Goal: Task Accomplishment & Management: Manage account settings

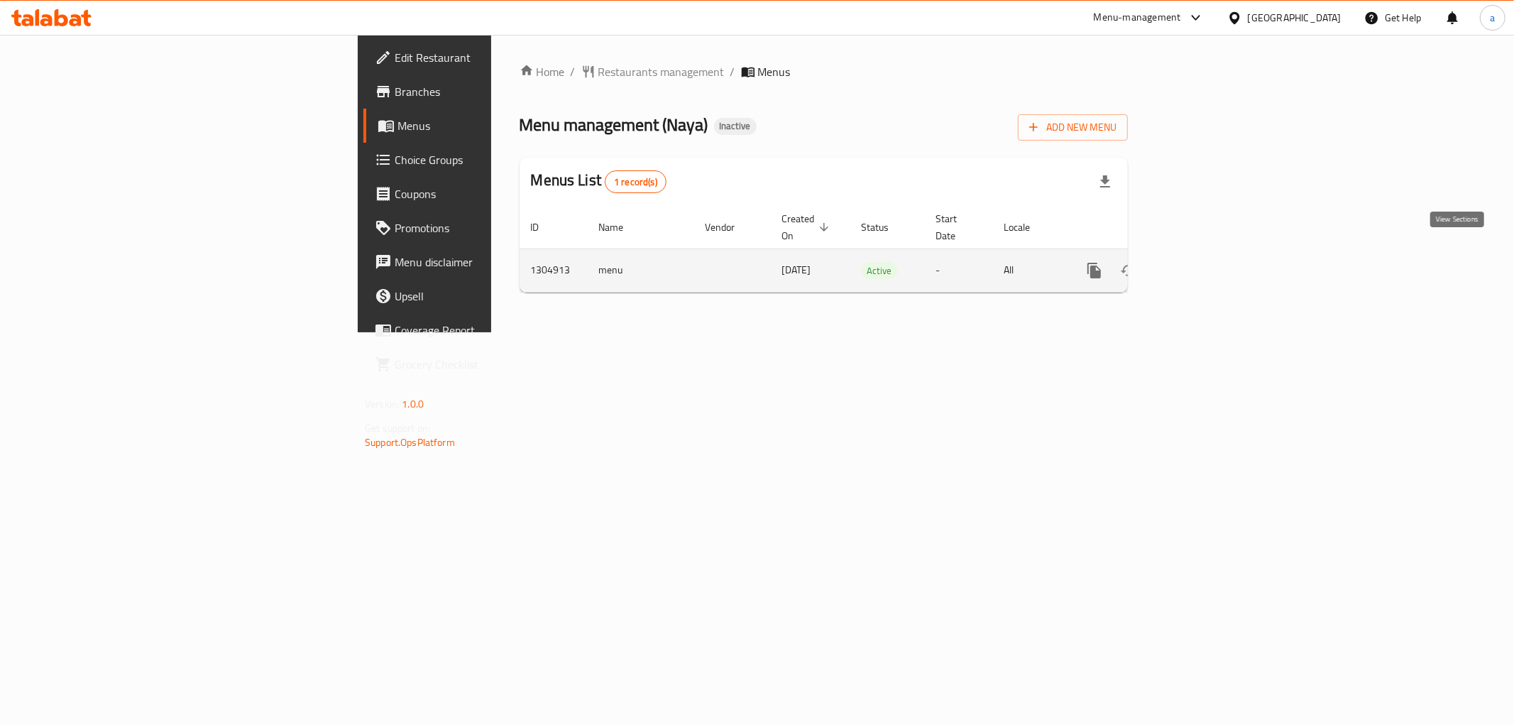
click at [1214, 259] on link "enhanced table" at bounding box center [1197, 270] width 34 height 34
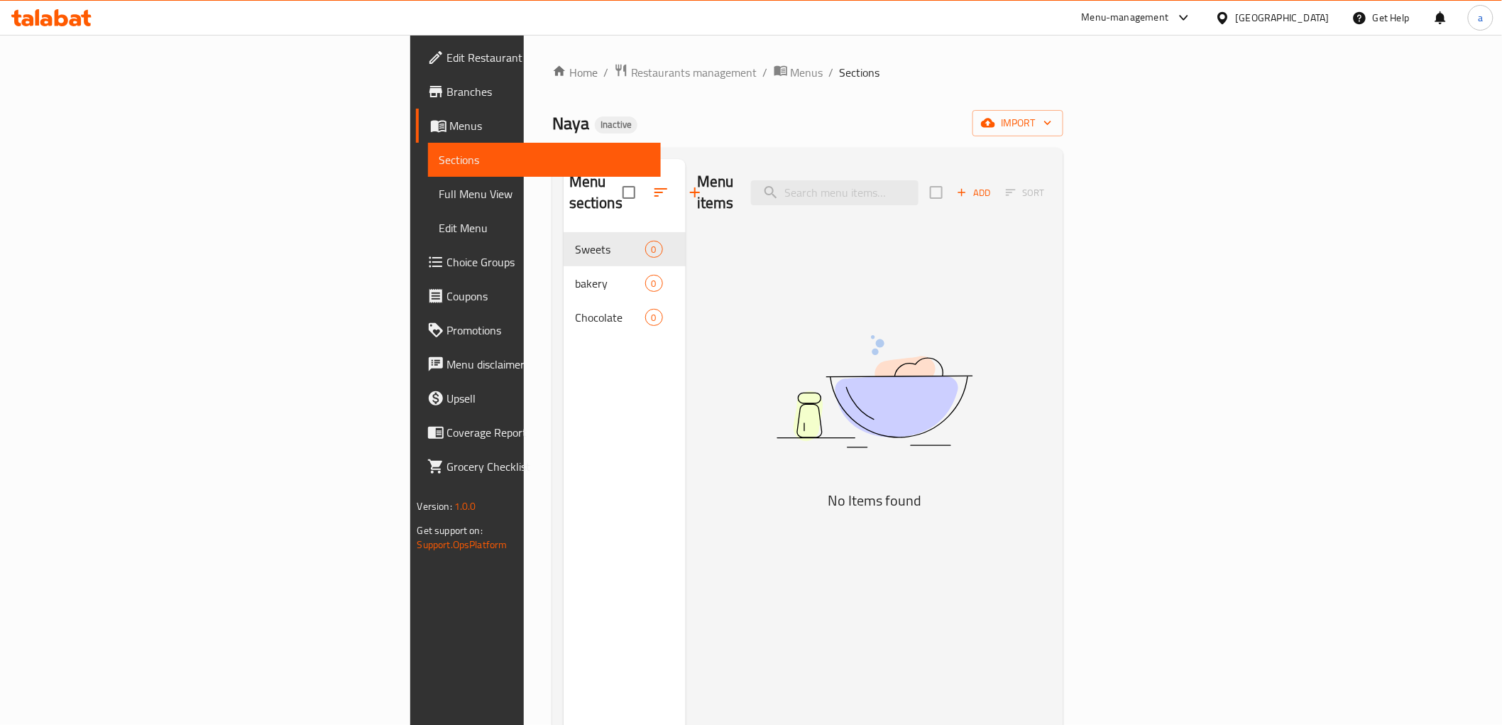
click at [450, 133] on span "Menus" at bounding box center [549, 125] width 199 height 17
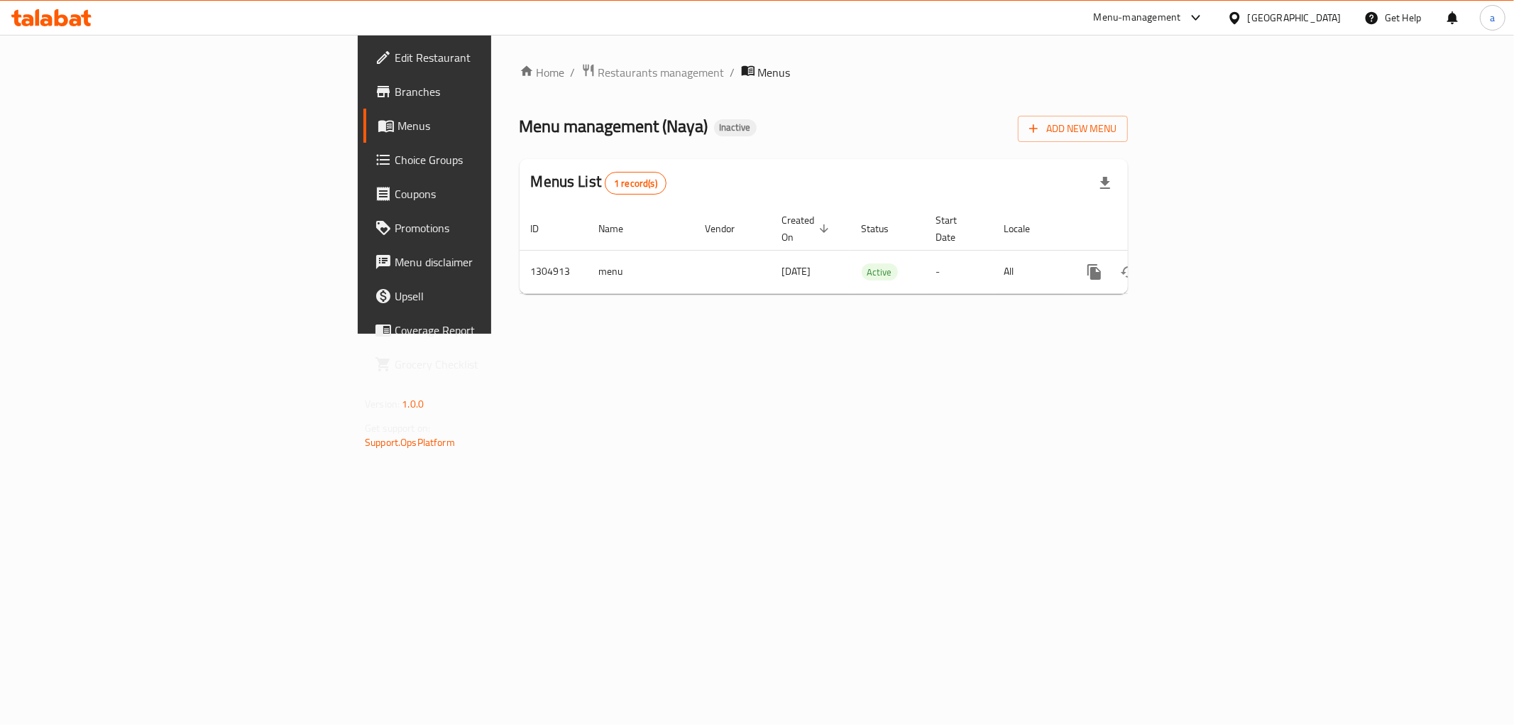
click at [395, 55] on span "Edit Restaurant" at bounding box center [497, 57] width 204 height 17
click at [1205, 262] on icon "enhanced table" at bounding box center [1196, 270] width 17 height 17
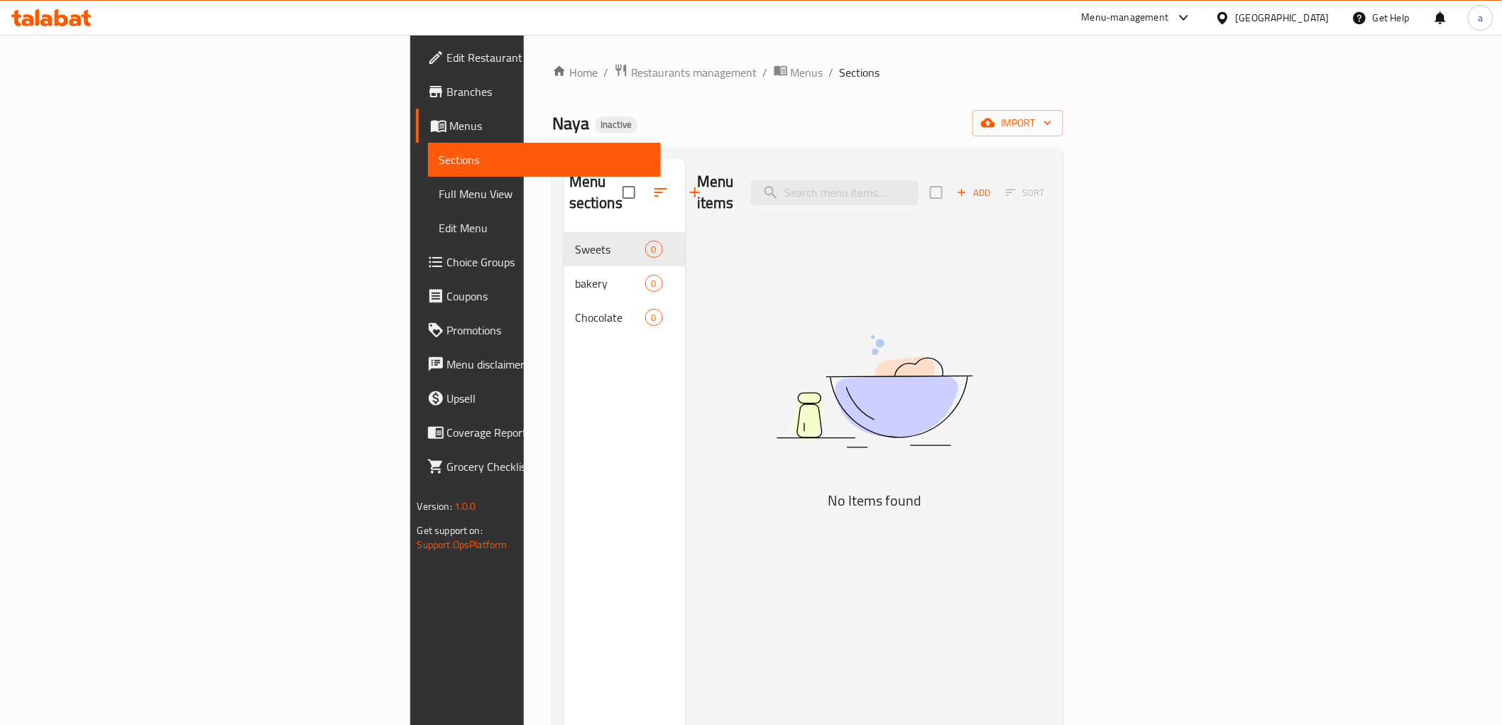
click at [416, 136] on link "Menus" at bounding box center [538, 126] width 245 height 34
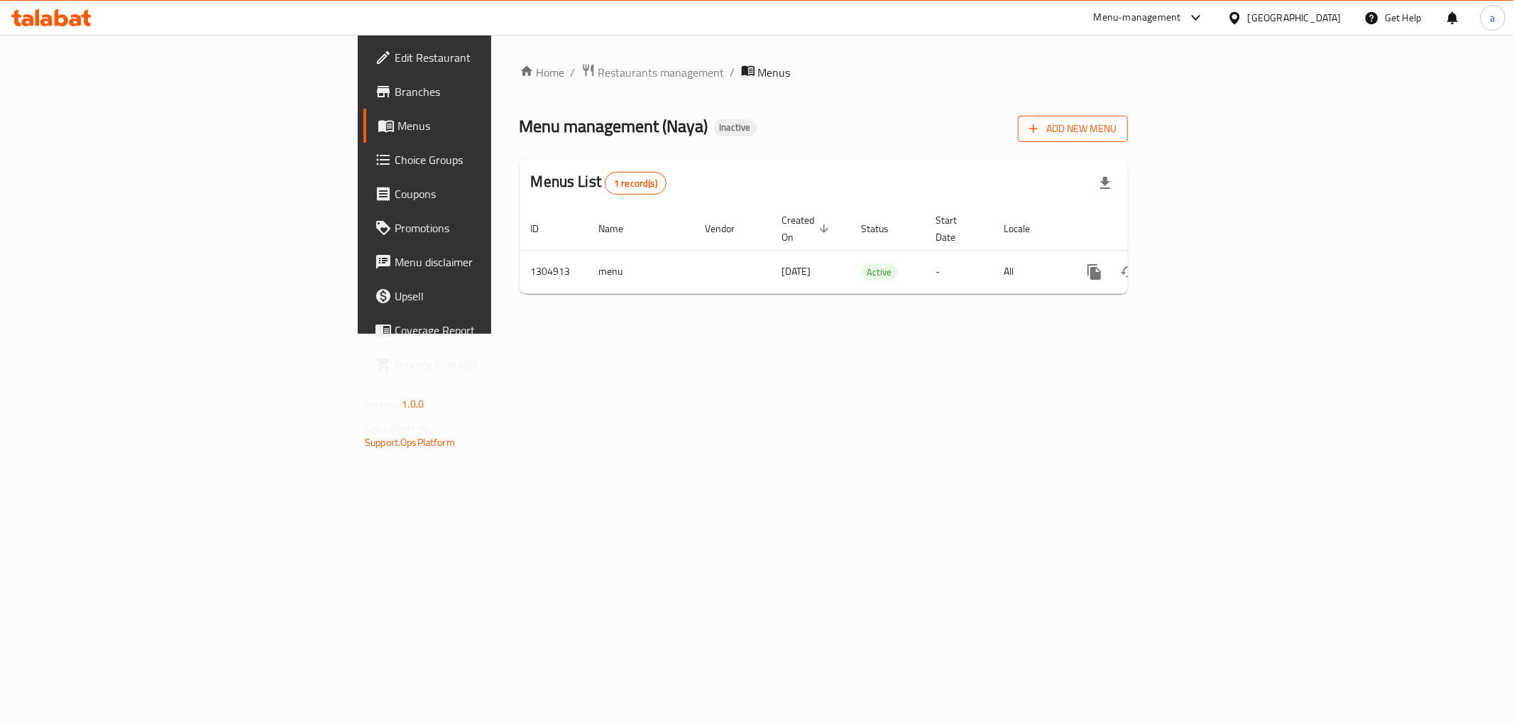
click at [1041, 135] on icon "button" at bounding box center [1034, 128] width 14 height 14
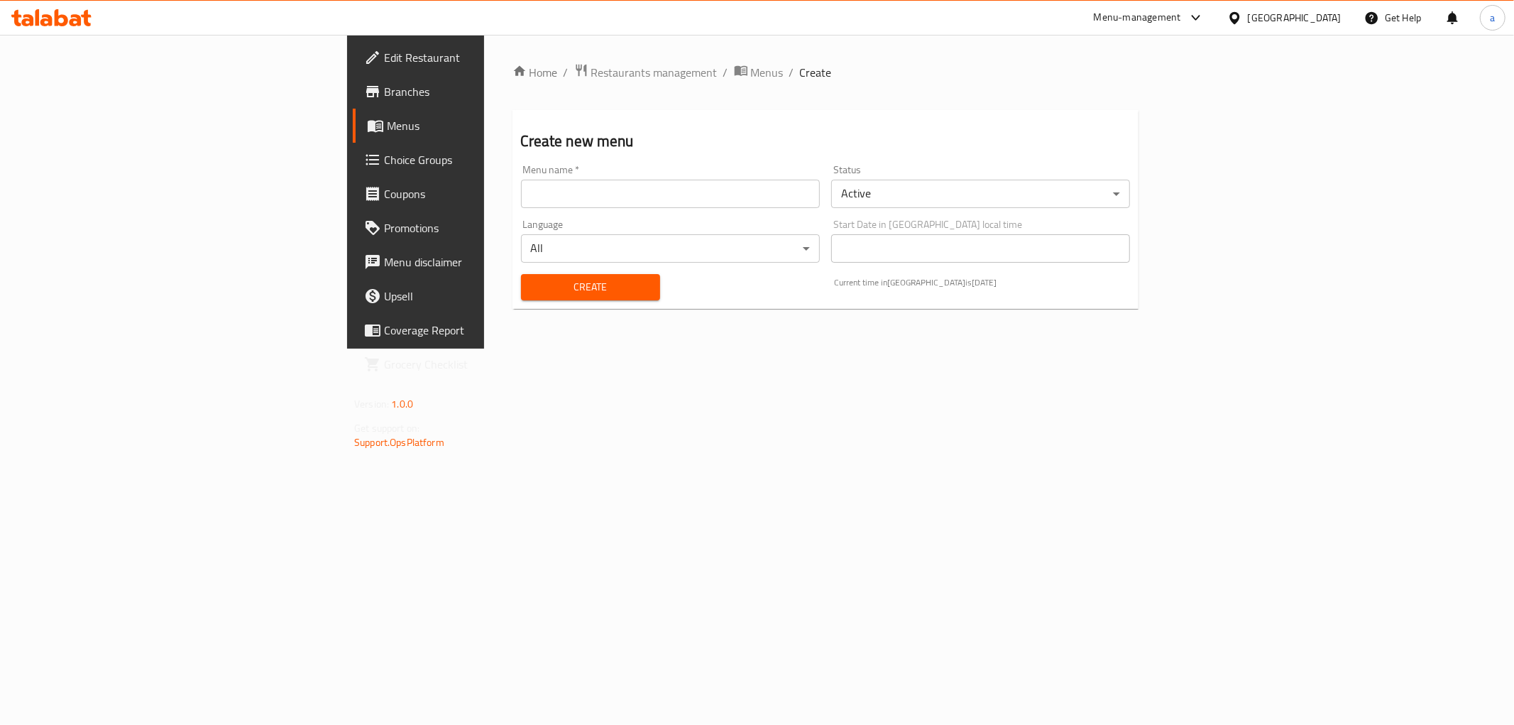
click at [564, 182] on input "text" at bounding box center [670, 194] width 299 height 28
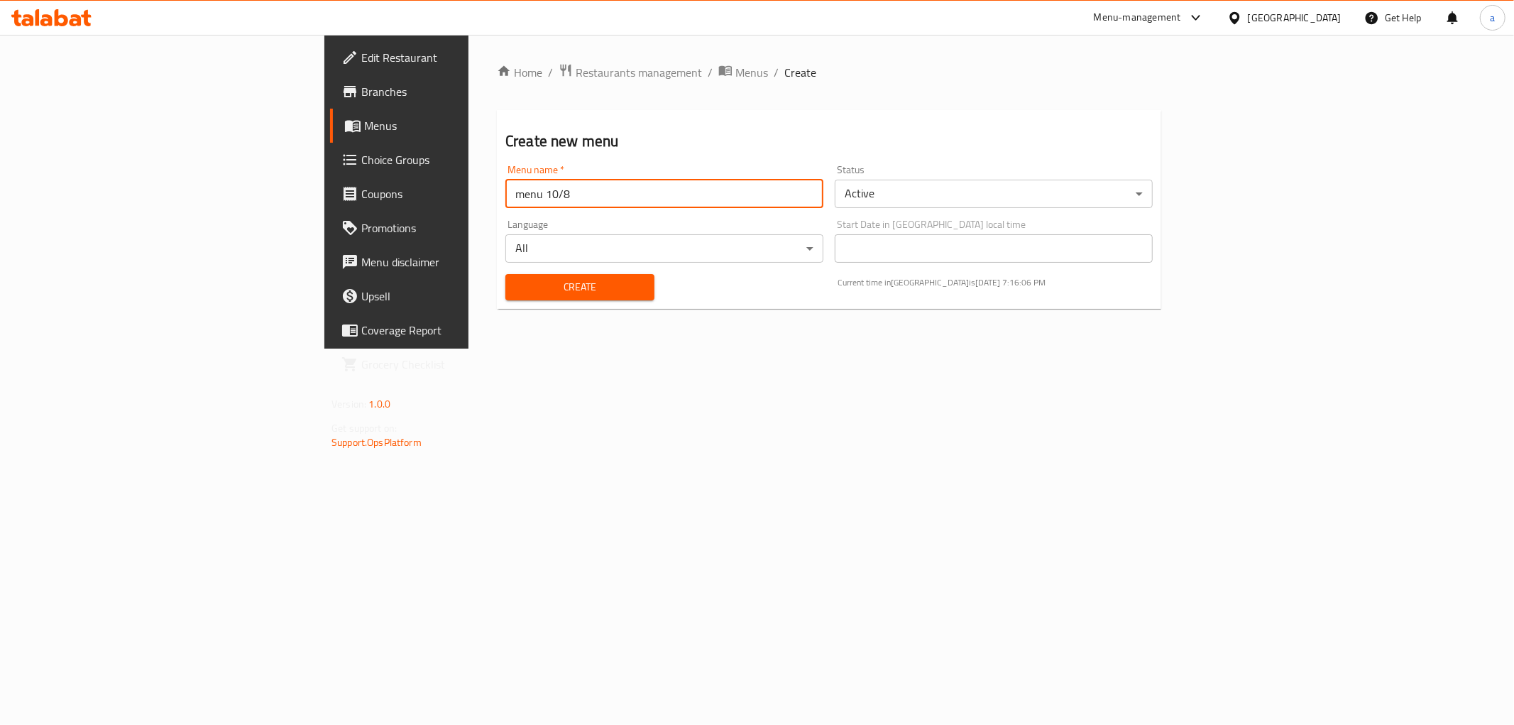
type input "menu 10/8"
click at [517, 289] on span "Create" at bounding box center [580, 287] width 126 height 18
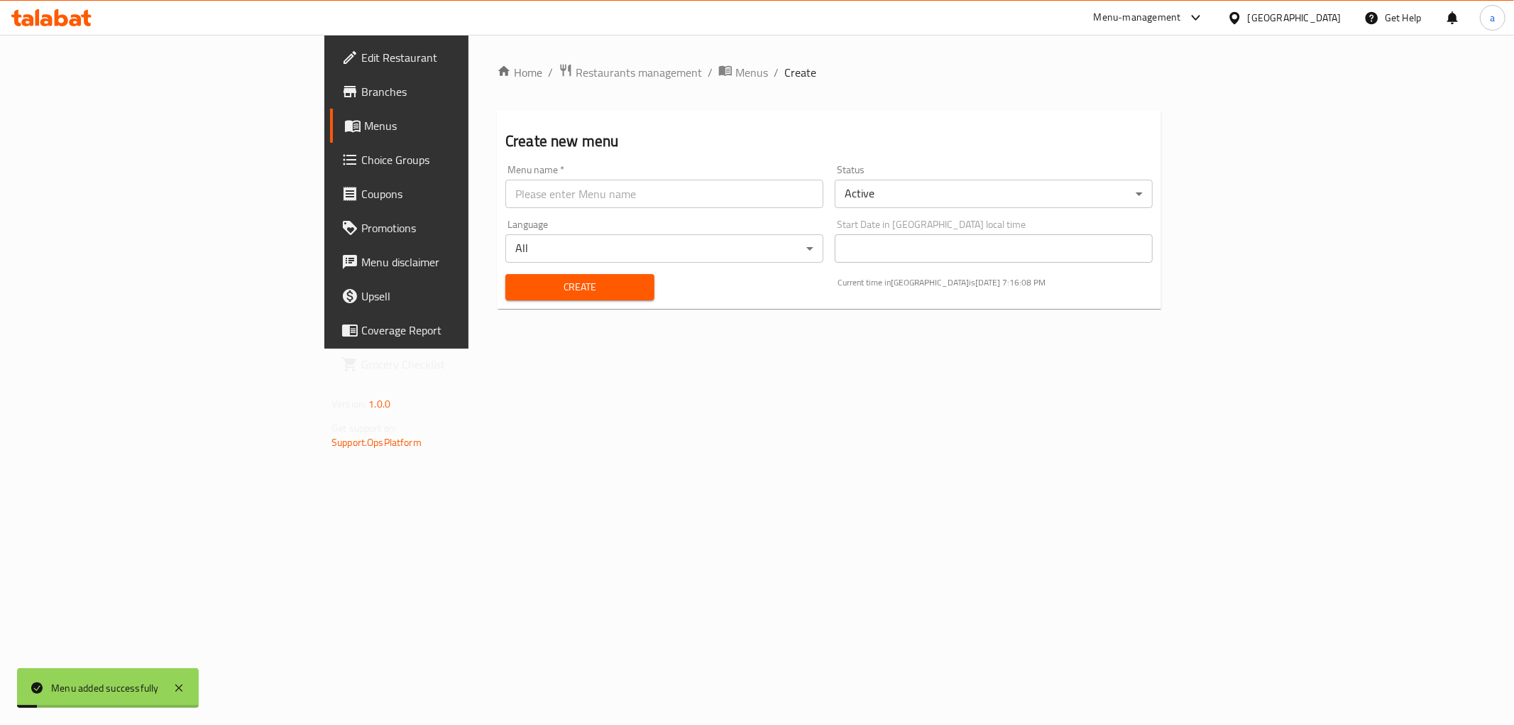
click at [364, 126] on span "Menus" at bounding box center [465, 125] width 202 height 17
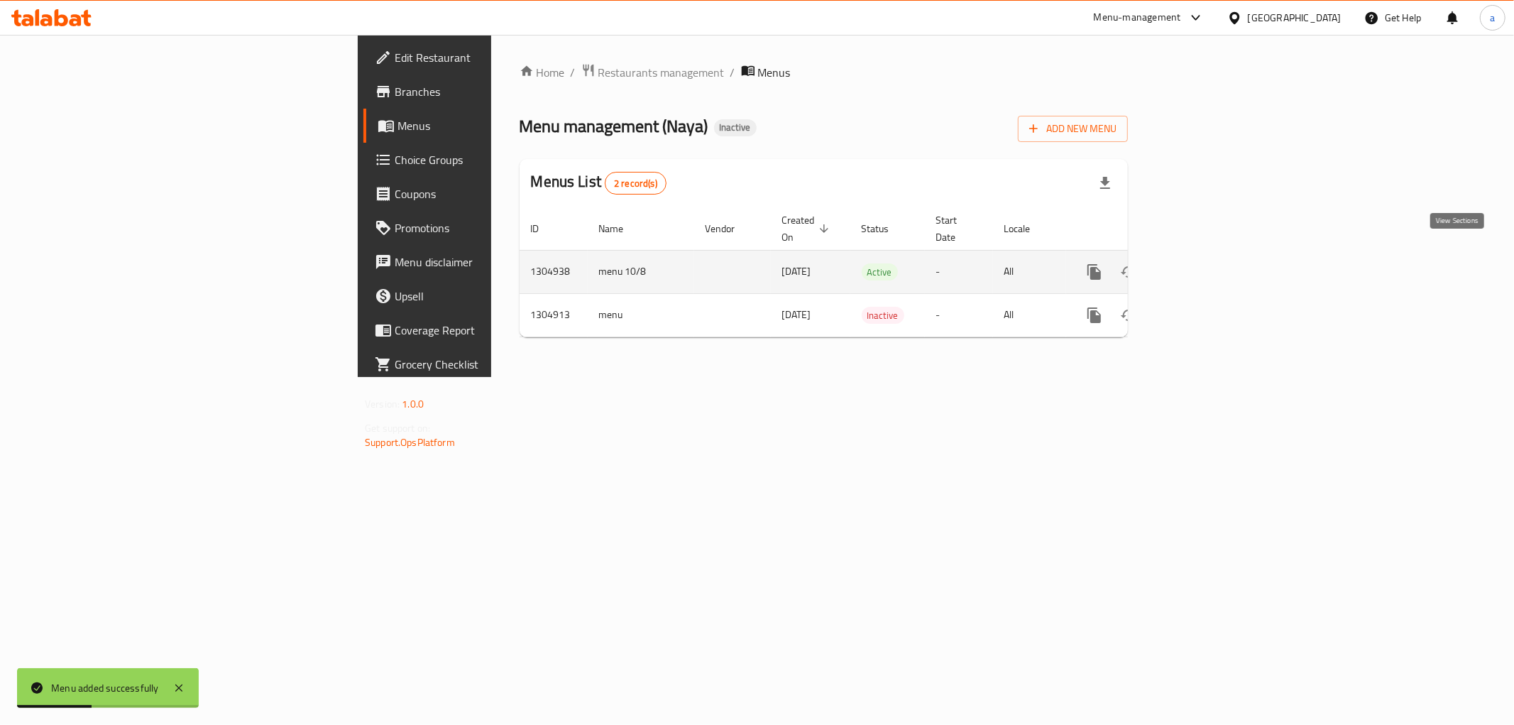
click at [1205, 263] on icon "enhanced table" at bounding box center [1196, 271] width 17 height 17
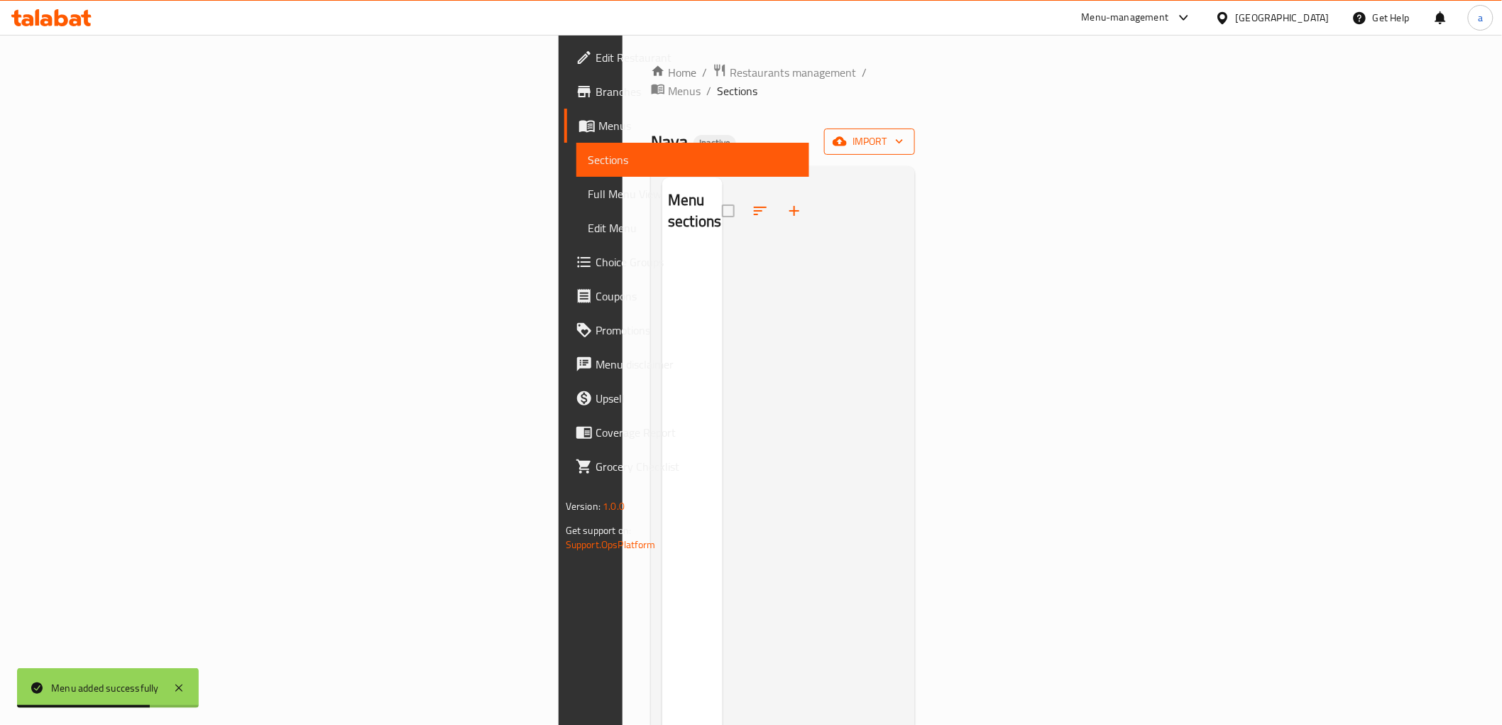
click at [904, 133] on span "import" at bounding box center [870, 142] width 68 height 18
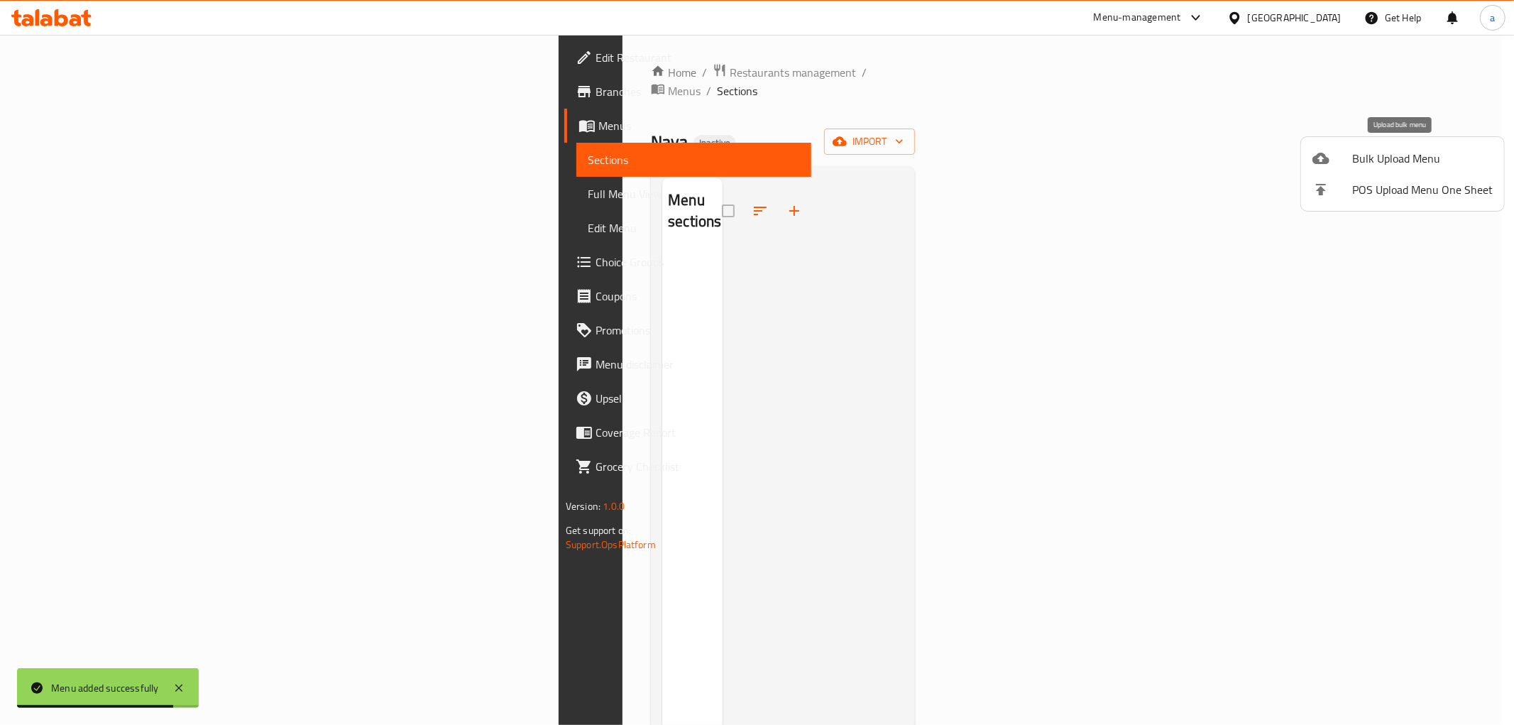
click at [1418, 144] on li "Bulk Upload Menu" at bounding box center [1402, 158] width 203 height 31
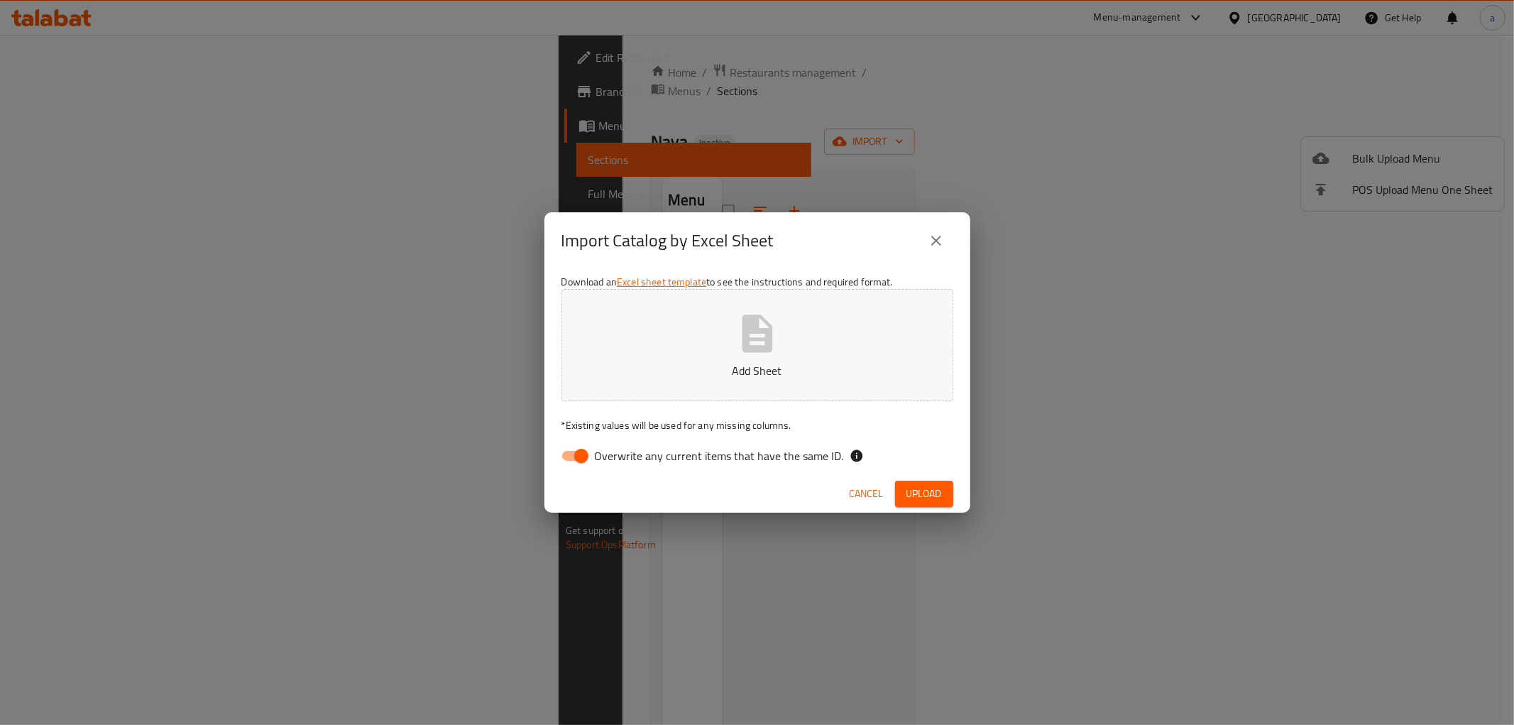
click at [660, 456] on span "Overwrite any current items that have the same ID." at bounding box center [719, 455] width 249 height 17
click at [622, 456] on input "Overwrite any current items that have the same ID." at bounding box center [581, 455] width 81 height 27
checkbox input "false"
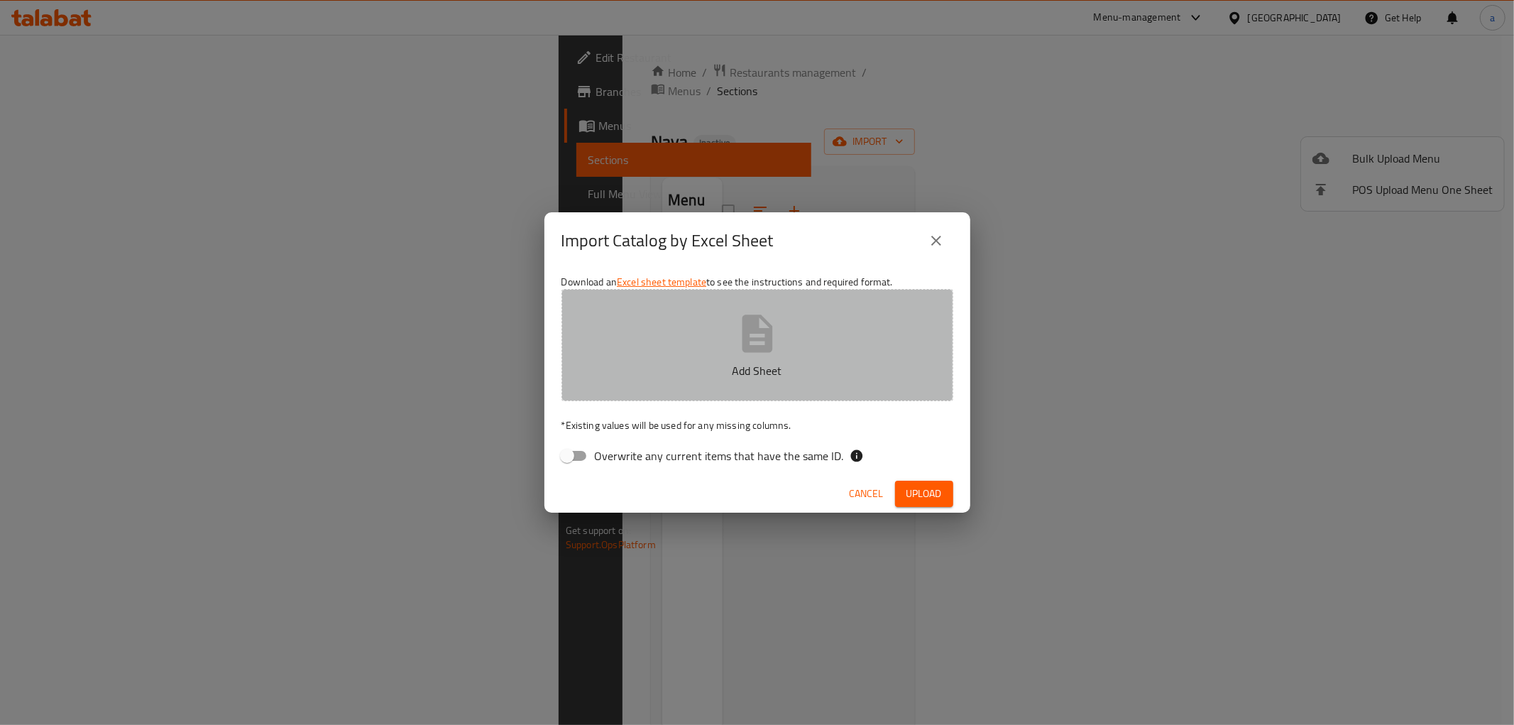
click at [713, 359] on button "Add Sheet" at bounding box center [758, 345] width 392 height 112
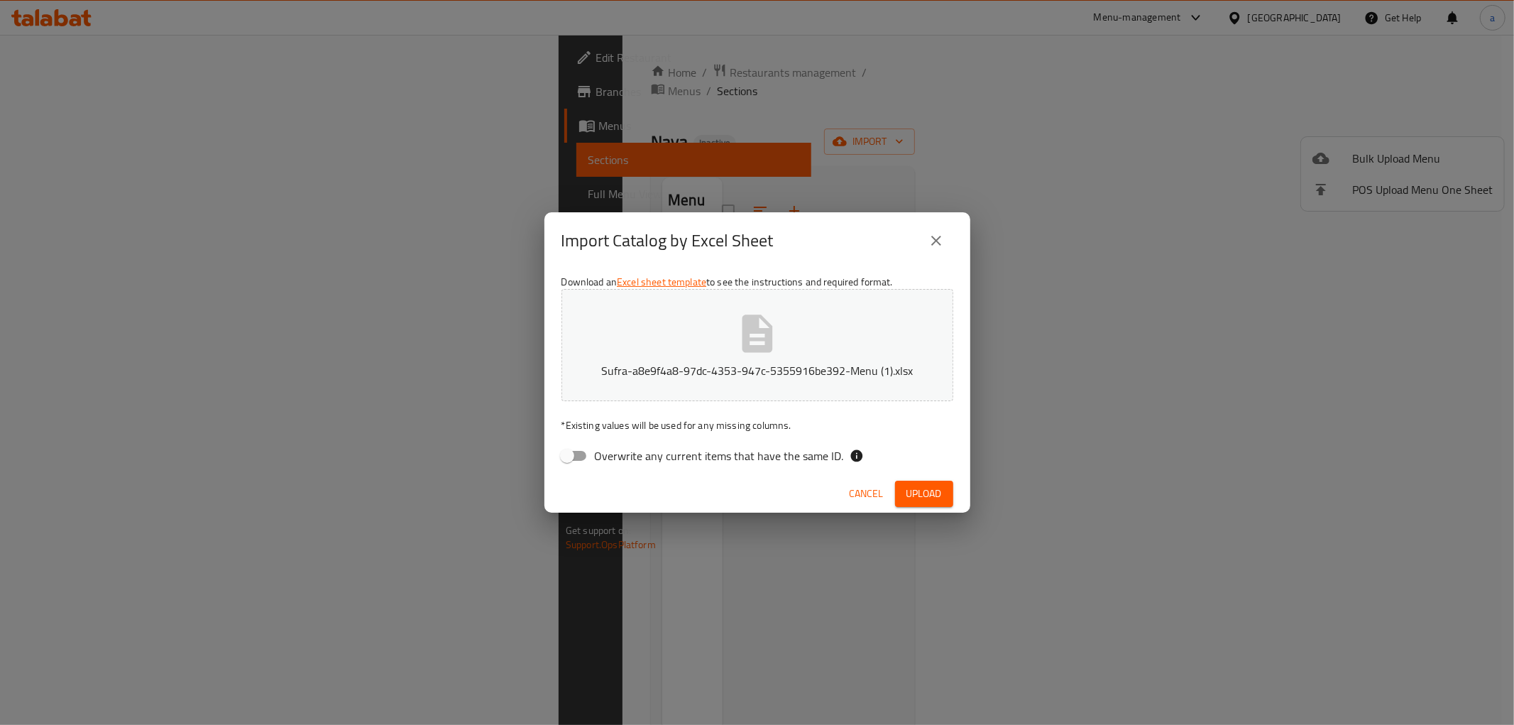
click at [923, 493] on span "Upload" at bounding box center [924, 494] width 35 height 18
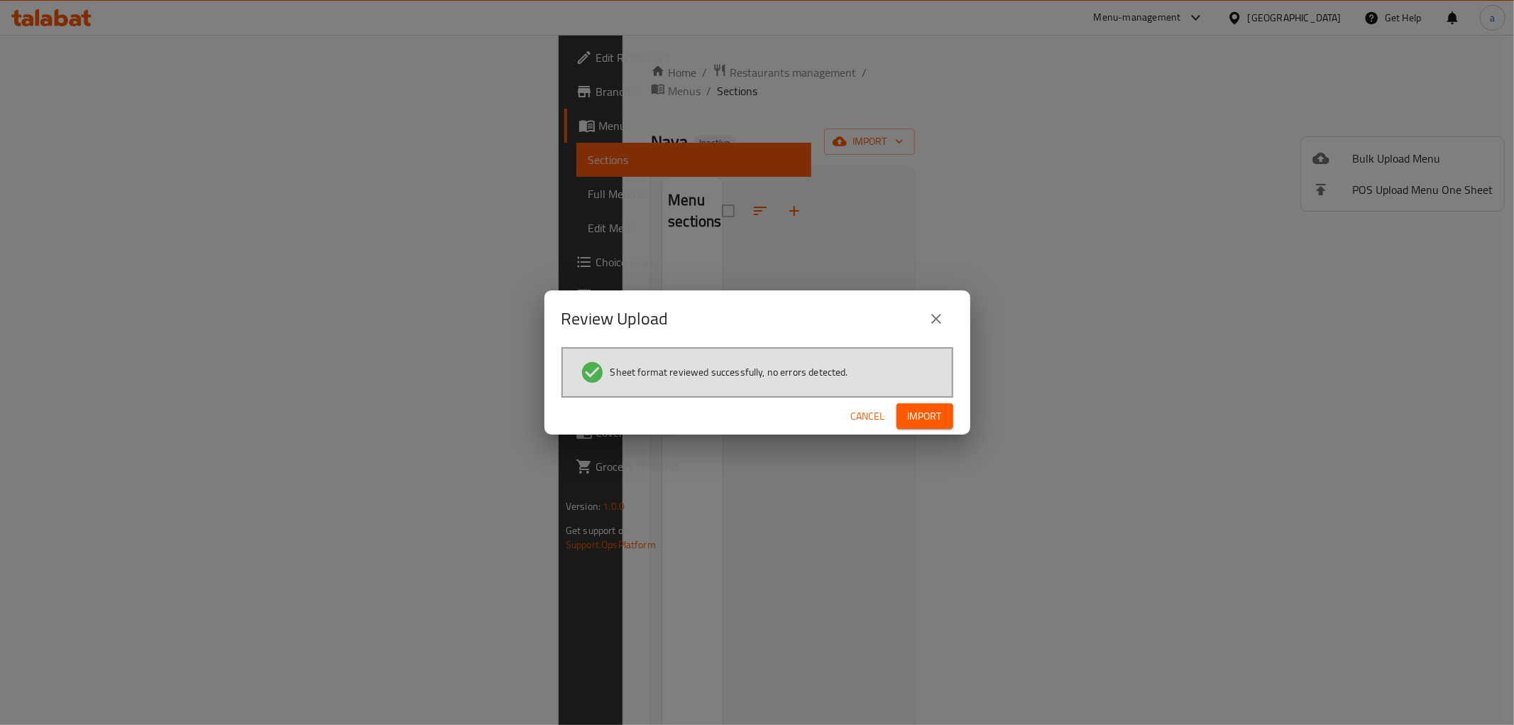
click at [924, 427] on button "Import" at bounding box center [925, 416] width 57 height 26
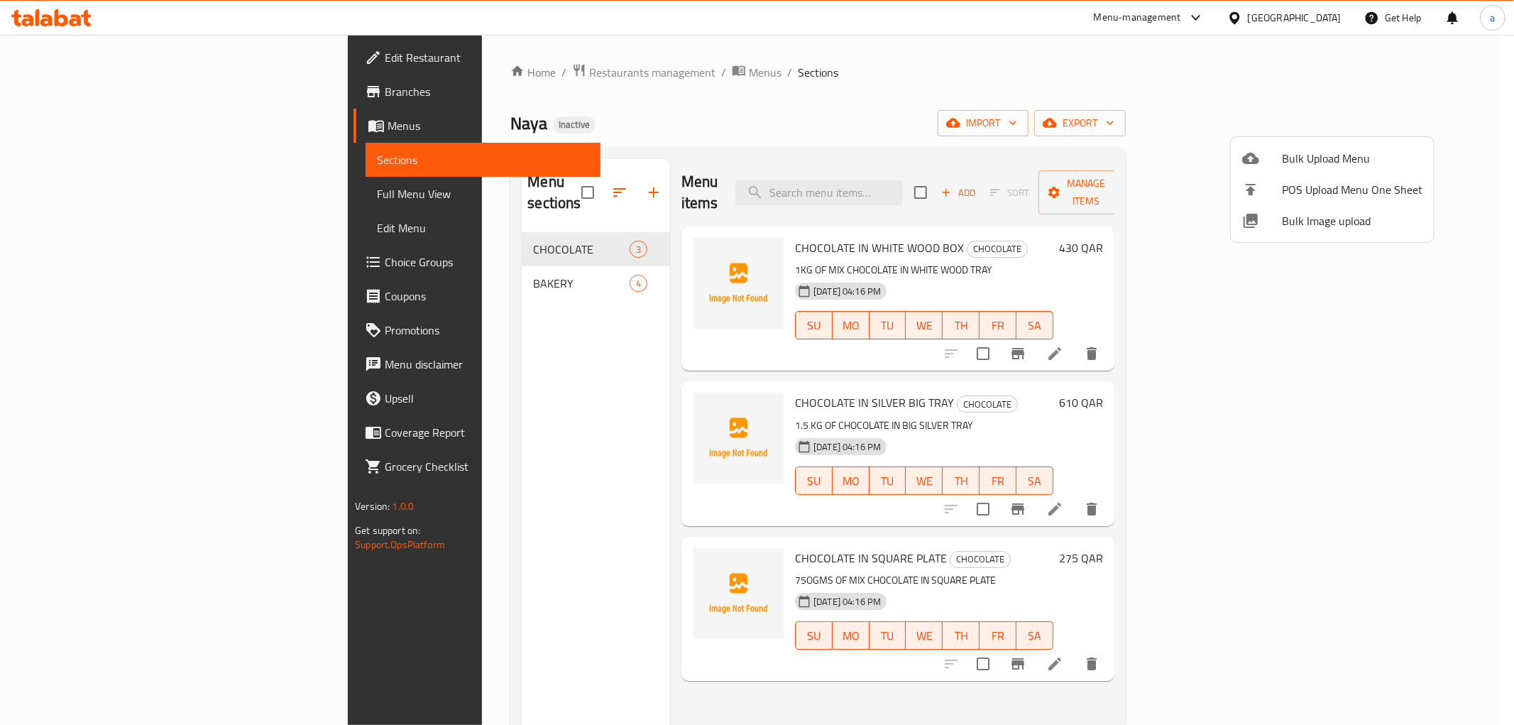
click at [100, 192] on div at bounding box center [757, 362] width 1514 height 725
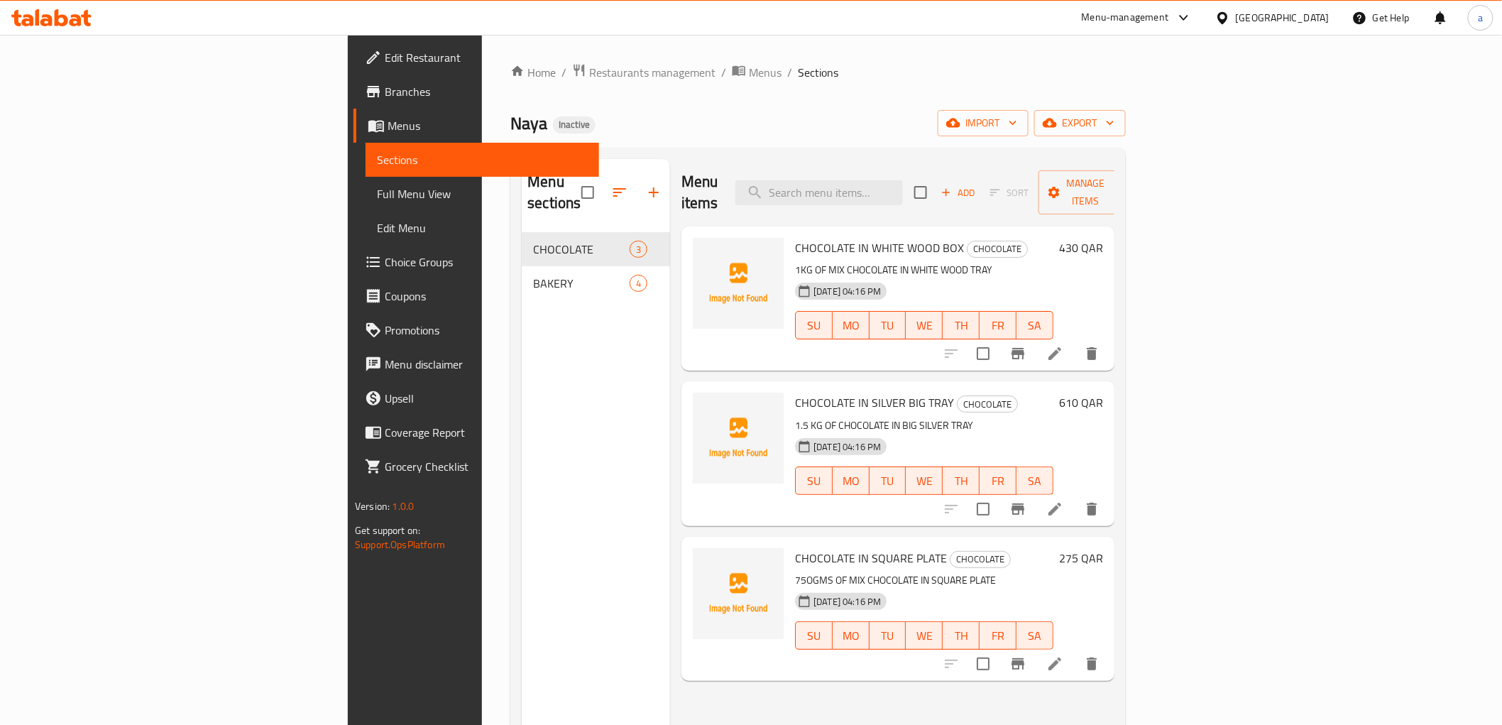
click at [377, 192] on span "Full Menu View" at bounding box center [482, 193] width 210 height 17
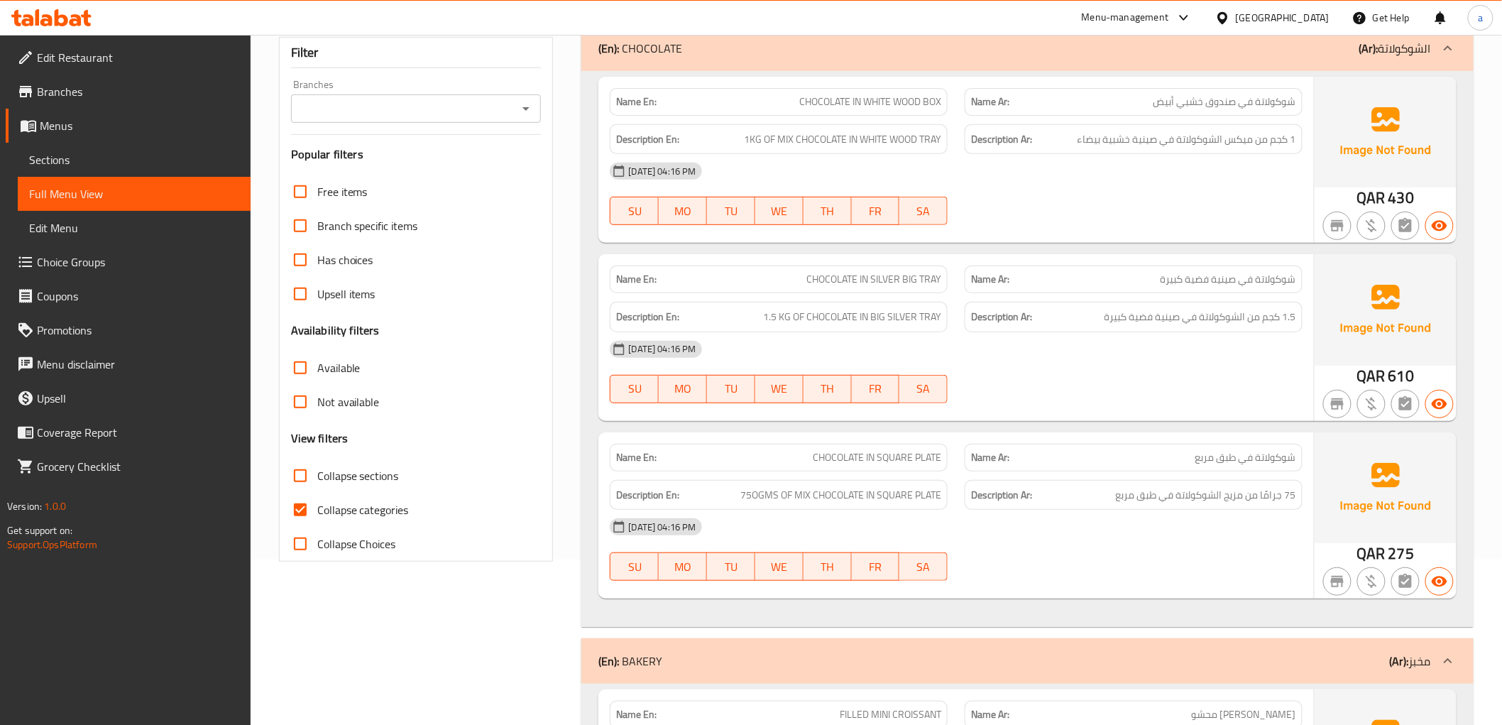
scroll to position [158, 0]
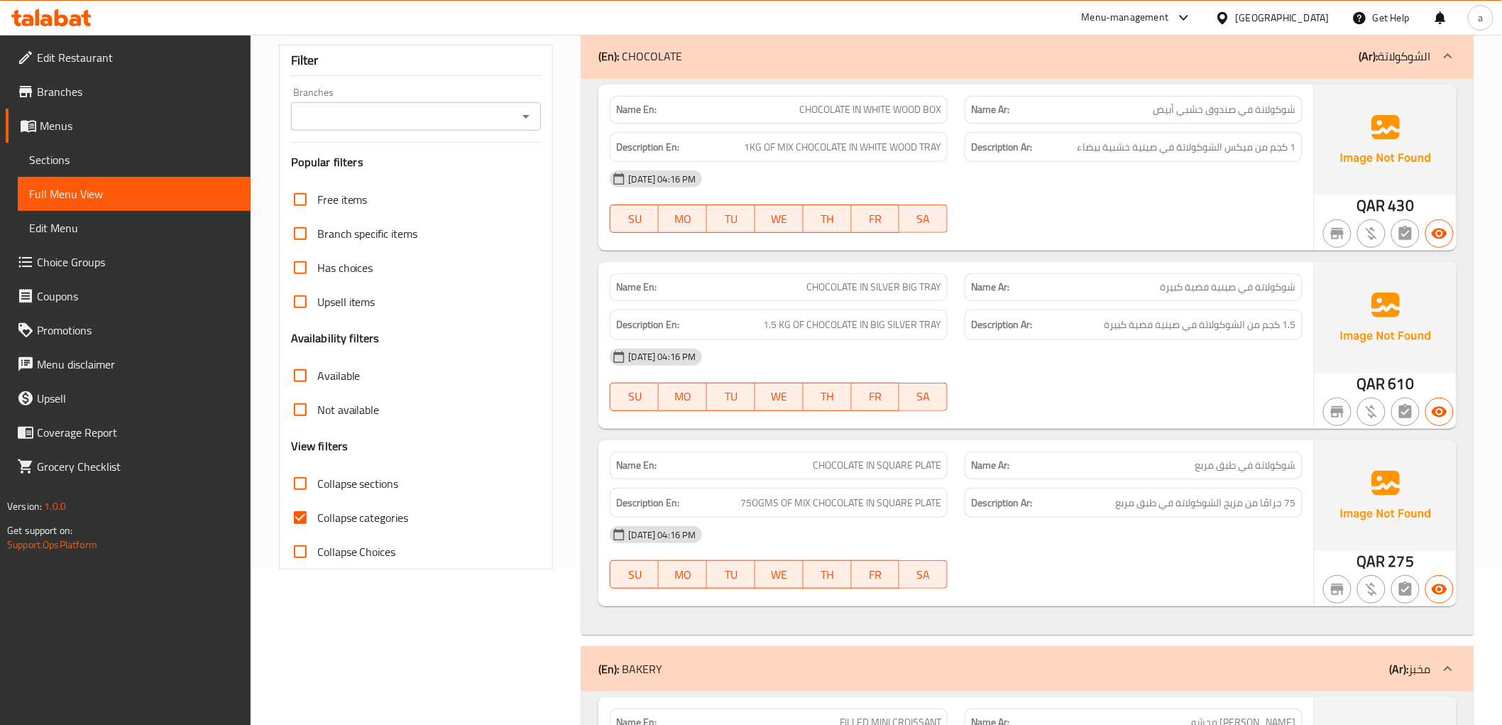
click at [1302, 144] on div "Description Ar: 1 كجم من ميكس الشوكولاتة في صينية خشبية بيضاء" at bounding box center [1134, 147] width 338 height 31
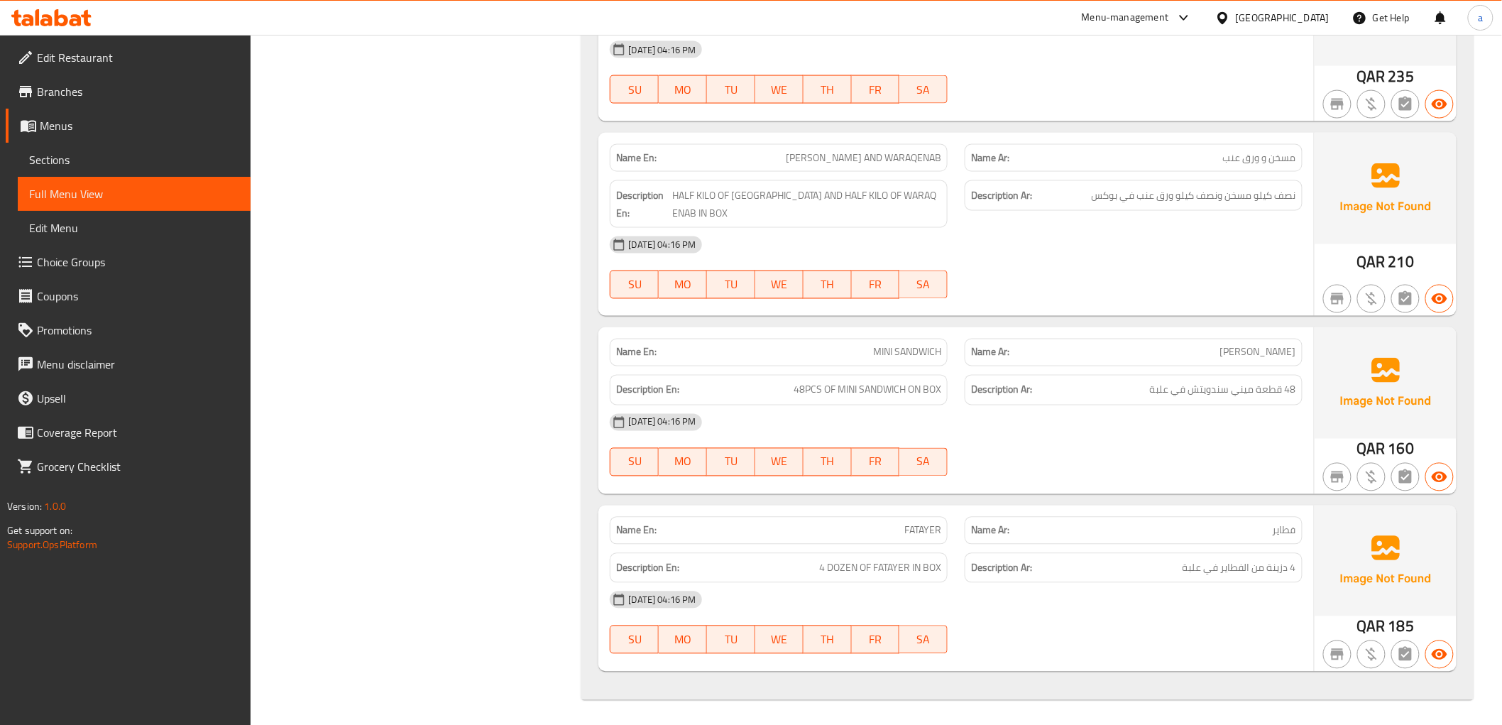
scroll to position [903, 0]
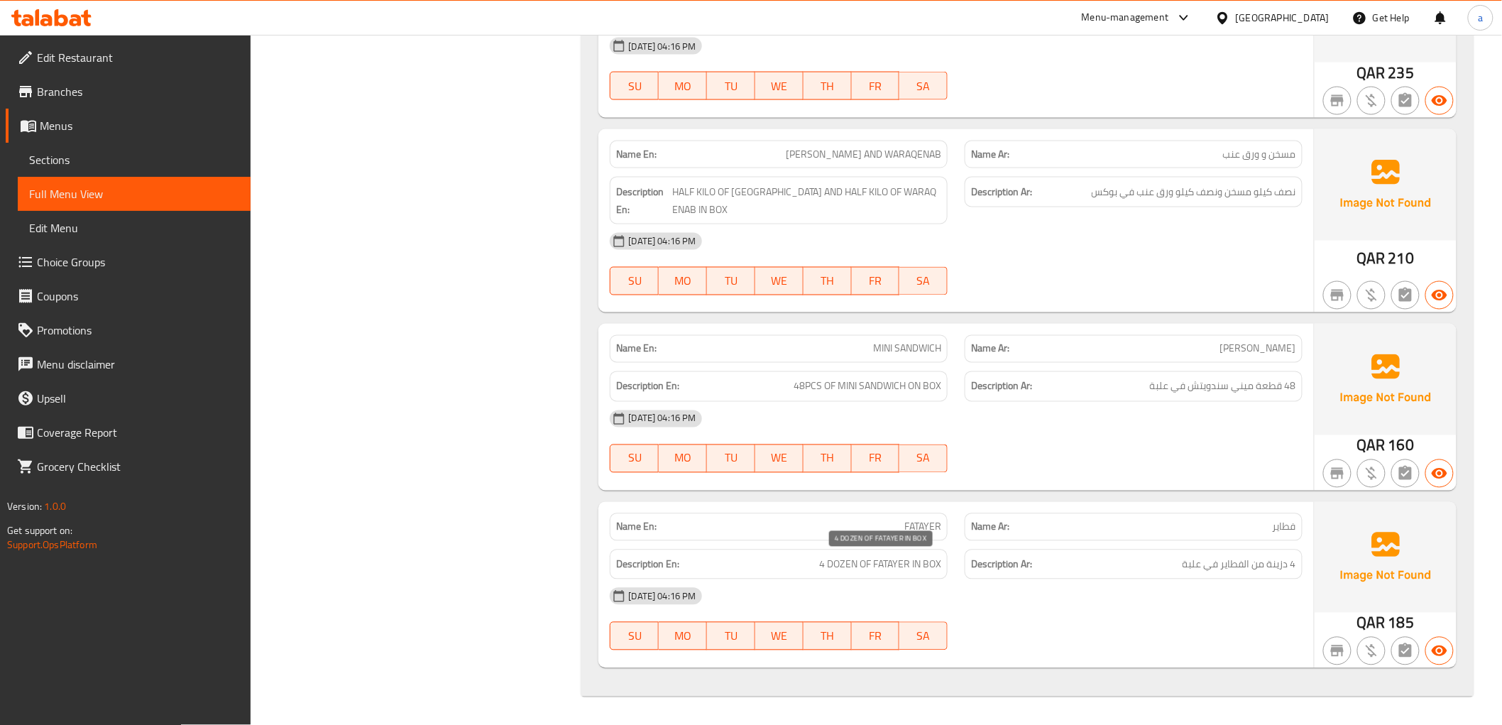
click at [843, 564] on span "4 DOZEN OF FATAYER IN BOX" at bounding box center [880, 565] width 122 height 18
click at [921, 574] on div "Description En: 4 DOZEN OF FATAYER IN BOX" at bounding box center [779, 564] width 338 height 31
click at [882, 566] on span "4 DOZEN OF FATAYER IN BOX" at bounding box center [880, 565] width 122 height 18
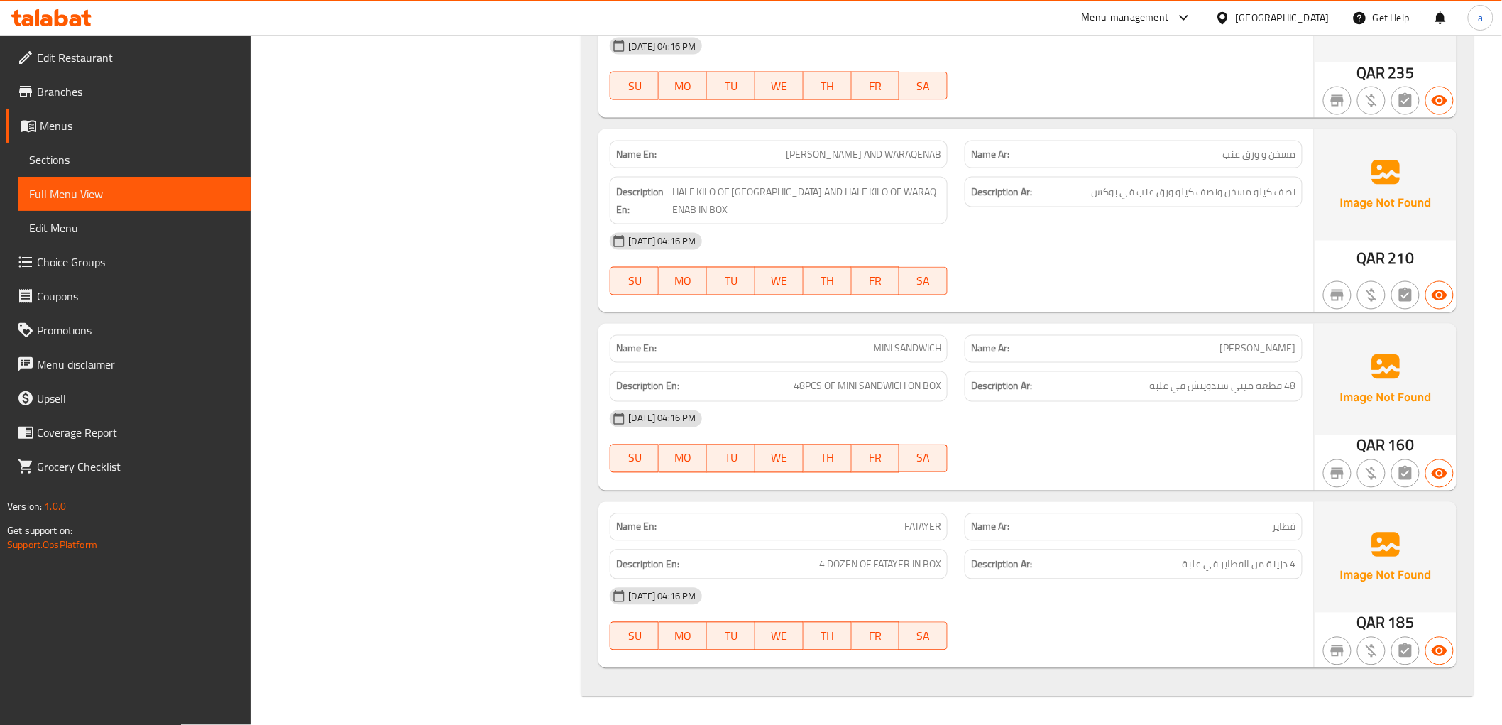
click at [1090, 601] on div "[DATE] 04:16 PM" at bounding box center [955, 596] width 709 height 34
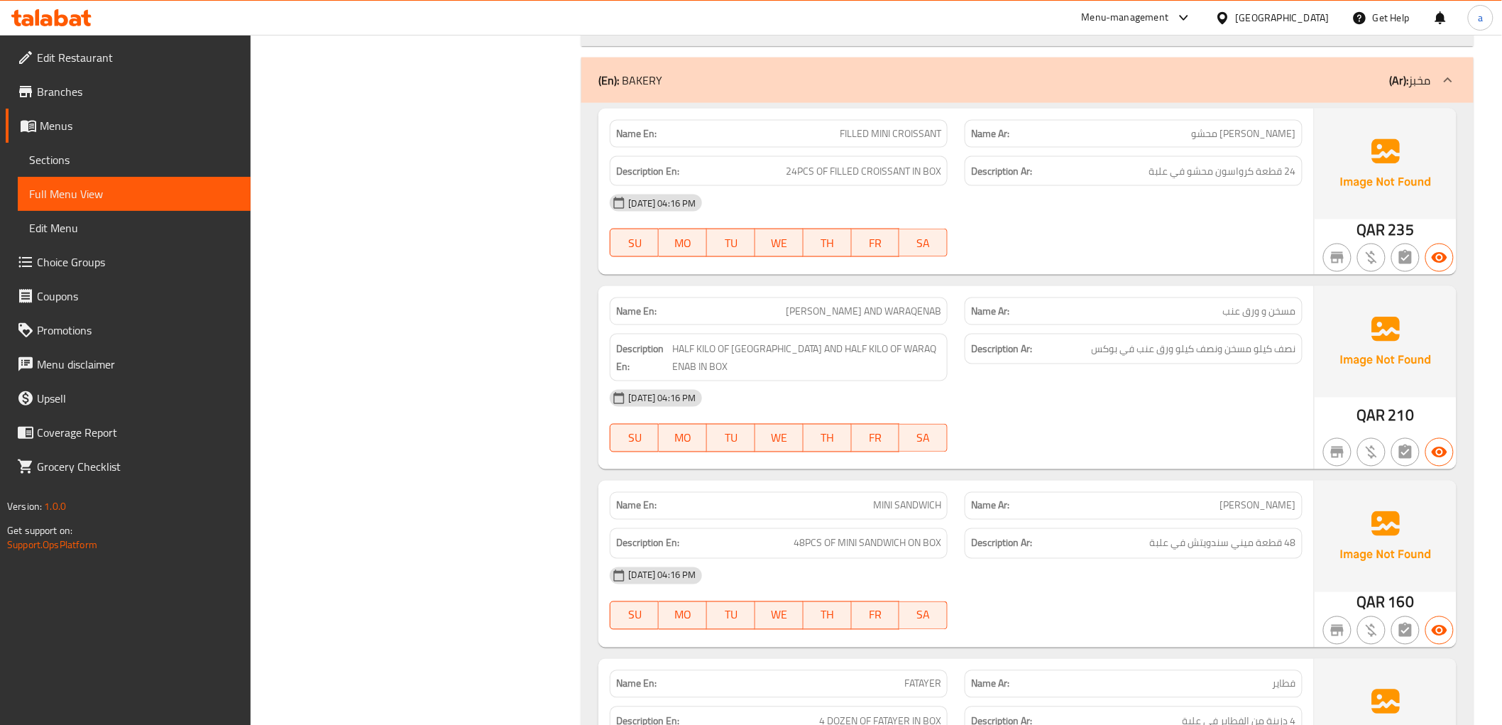
scroll to position [745, 0]
copy span "[PERSON_NAME] AND WARAQENAB"
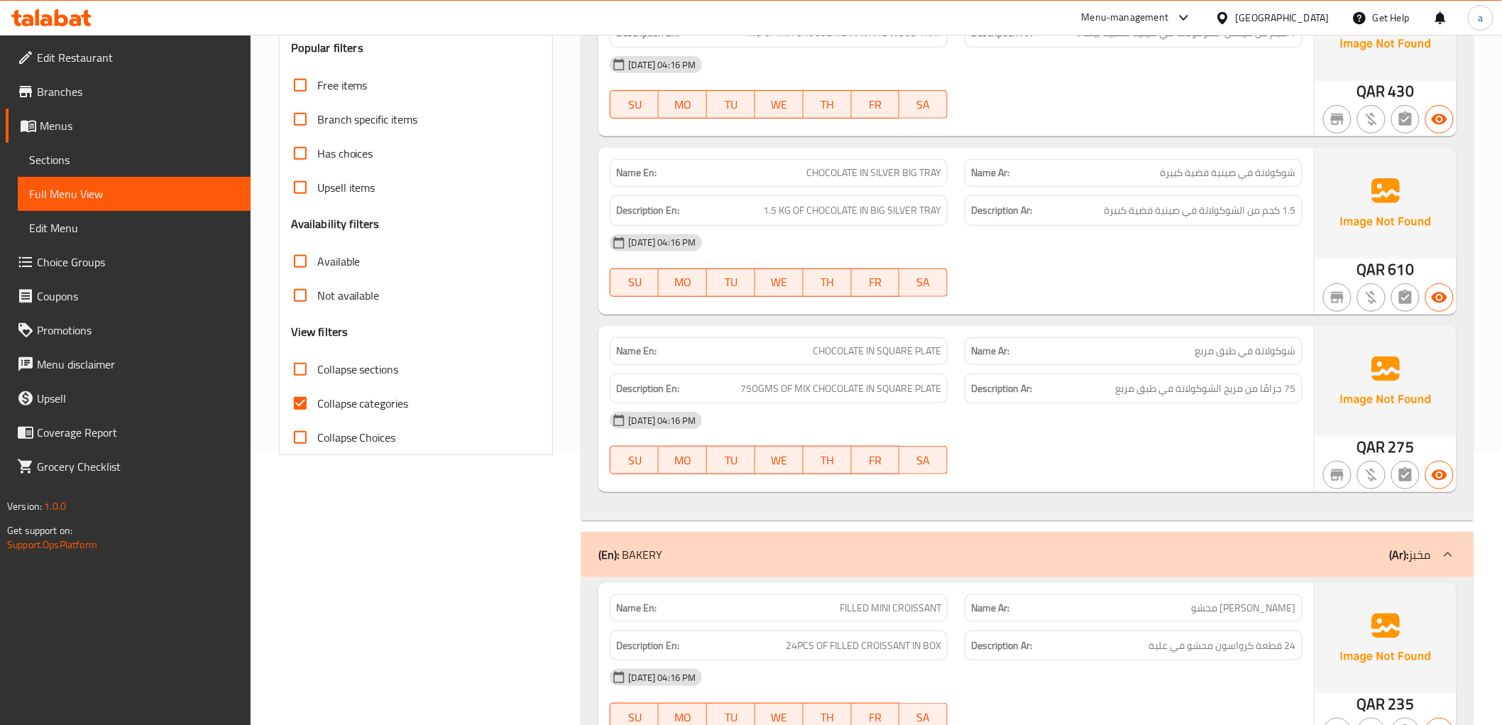
scroll to position [114, 0]
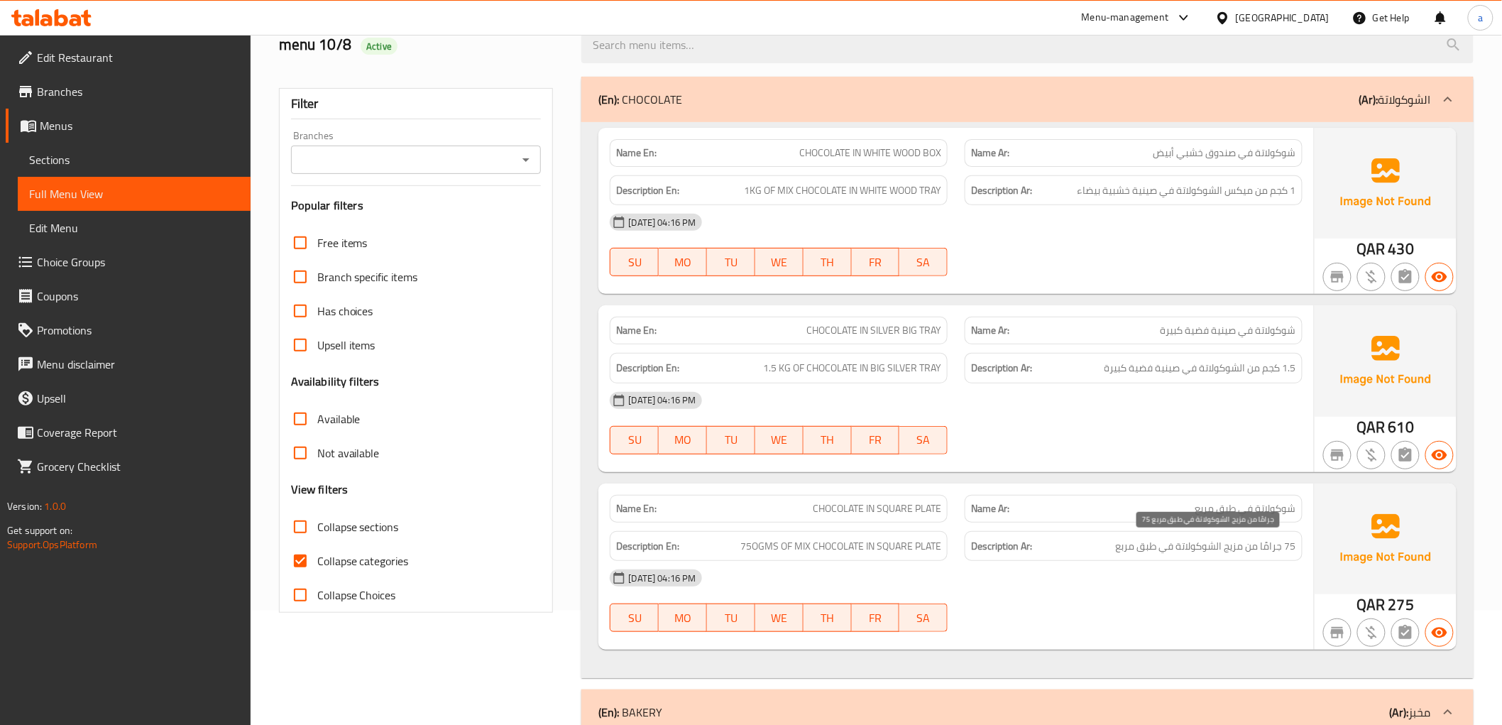
click at [1281, 547] on span "75 جرامًا من مزيج الشوكولاتة في طبق مربع" at bounding box center [1206, 546] width 180 height 18
click at [845, 514] on span "CHOCOLATE IN SQUARE PLATE" at bounding box center [877, 508] width 128 height 15
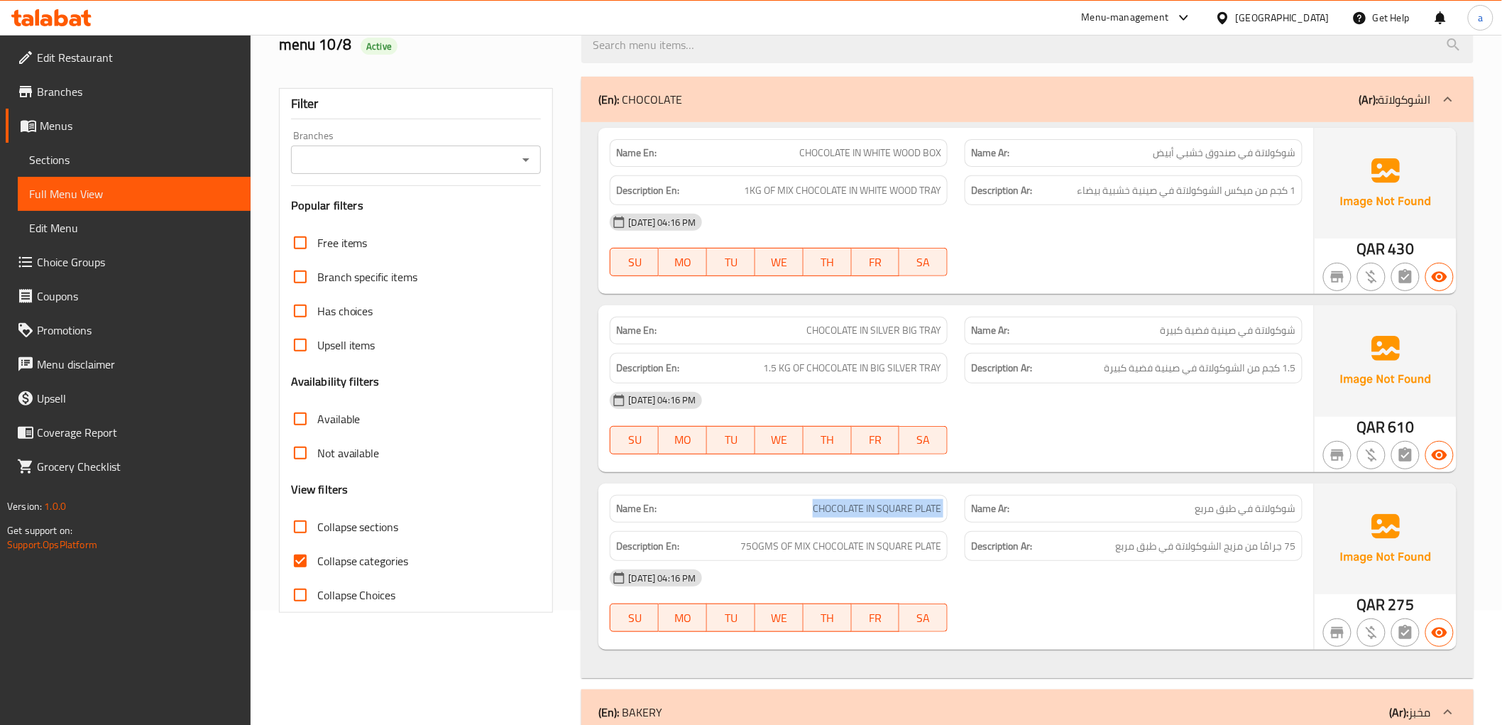
copy span "CHOCOLATE IN SQUARE PLATE"
click at [750, 549] on span "75OGMS OF MIX CHOCOLATE IN SQUARE PLATE" at bounding box center [840, 546] width 201 height 18
click at [1296, 544] on div "Description Ar: 75 جرامًا من مزيج الشوكولاتة في طبق مربع" at bounding box center [1134, 546] width 338 height 31
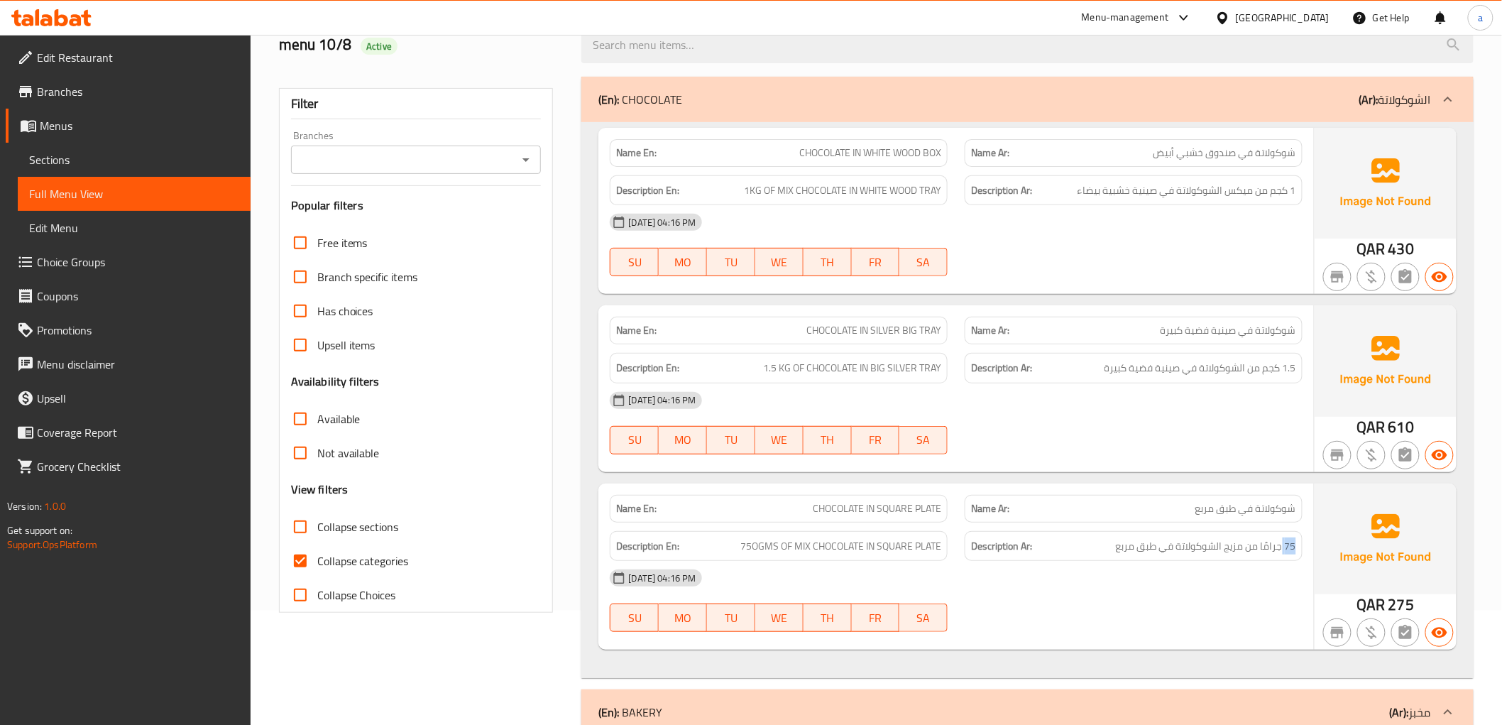
click at [867, 149] on span "CHOCOLATE IN WHITE WOOD BOX" at bounding box center [870, 153] width 142 height 15
copy span "CHOCOLATE IN WHITE WOOD BOX"
click at [863, 158] on span "CHOCOLATE IN WHITE WOOD BOX" at bounding box center [870, 153] width 142 height 15
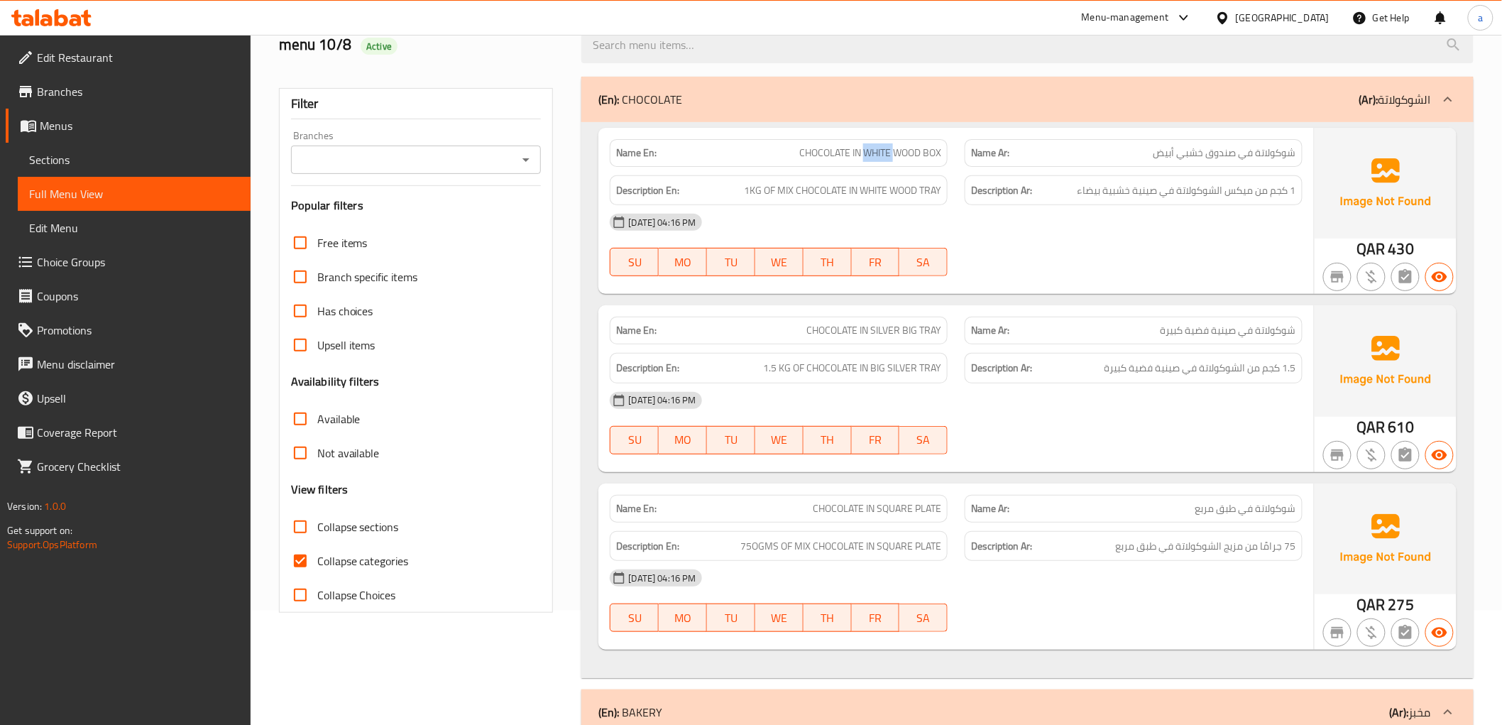
click at [863, 158] on span "CHOCOLATE IN WHITE WOOD BOX" at bounding box center [870, 153] width 142 height 15
click at [934, 148] on span "CHOCOLATE IN WHITE WOOD BOX" at bounding box center [870, 153] width 142 height 15
click at [939, 194] on span "1KG OF MIX CHOCOLATE IN WHITE WOOD TRAY" at bounding box center [842, 191] width 197 height 18
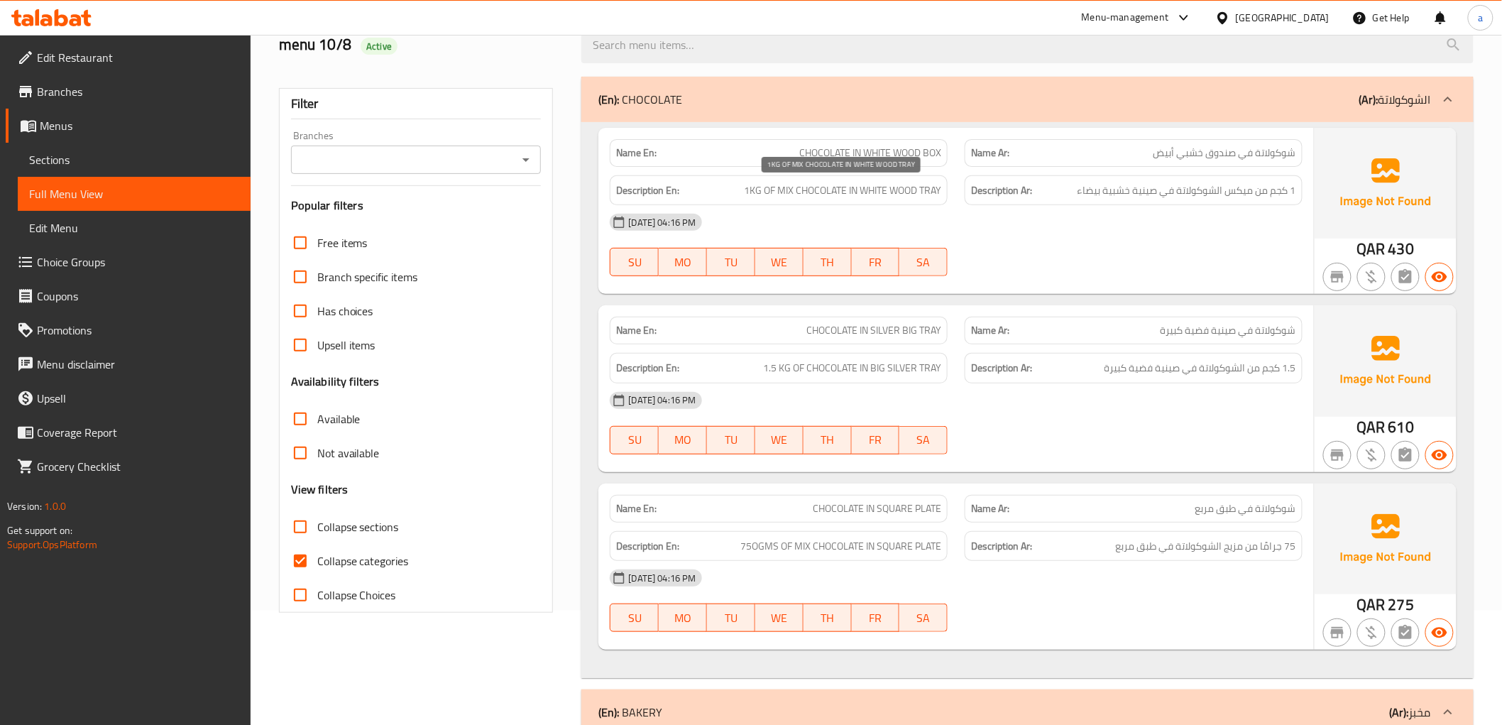
click at [939, 194] on span "1KG OF MIX CHOCOLATE IN WHITE WOOD TRAY" at bounding box center [842, 191] width 197 height 18
click at [929, 187] on span "1KG OF MIX CHOCOLATE IN WHITE WOOD TRAY" at bounding box center [842, 191] width 197 height 18
copy span "TRAY"
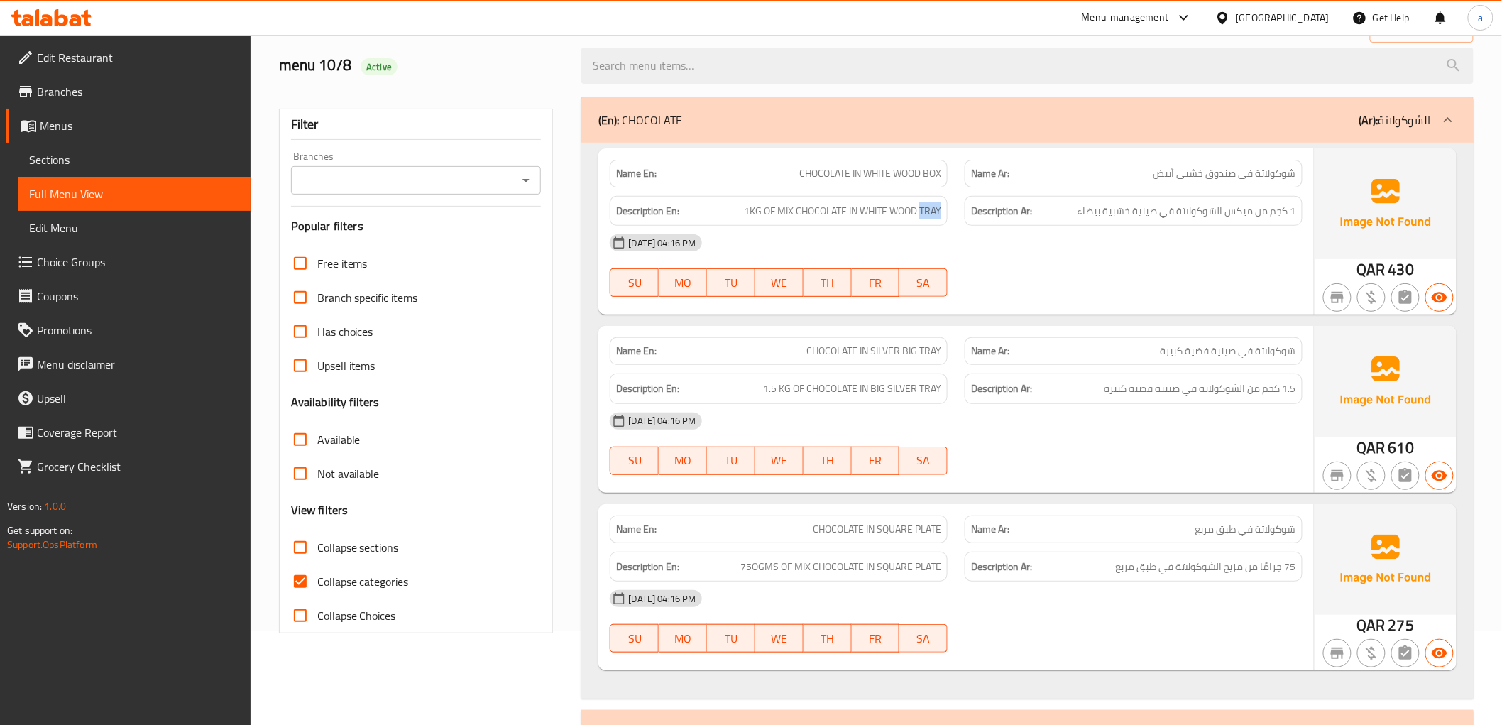
scroll to position [35, 0]
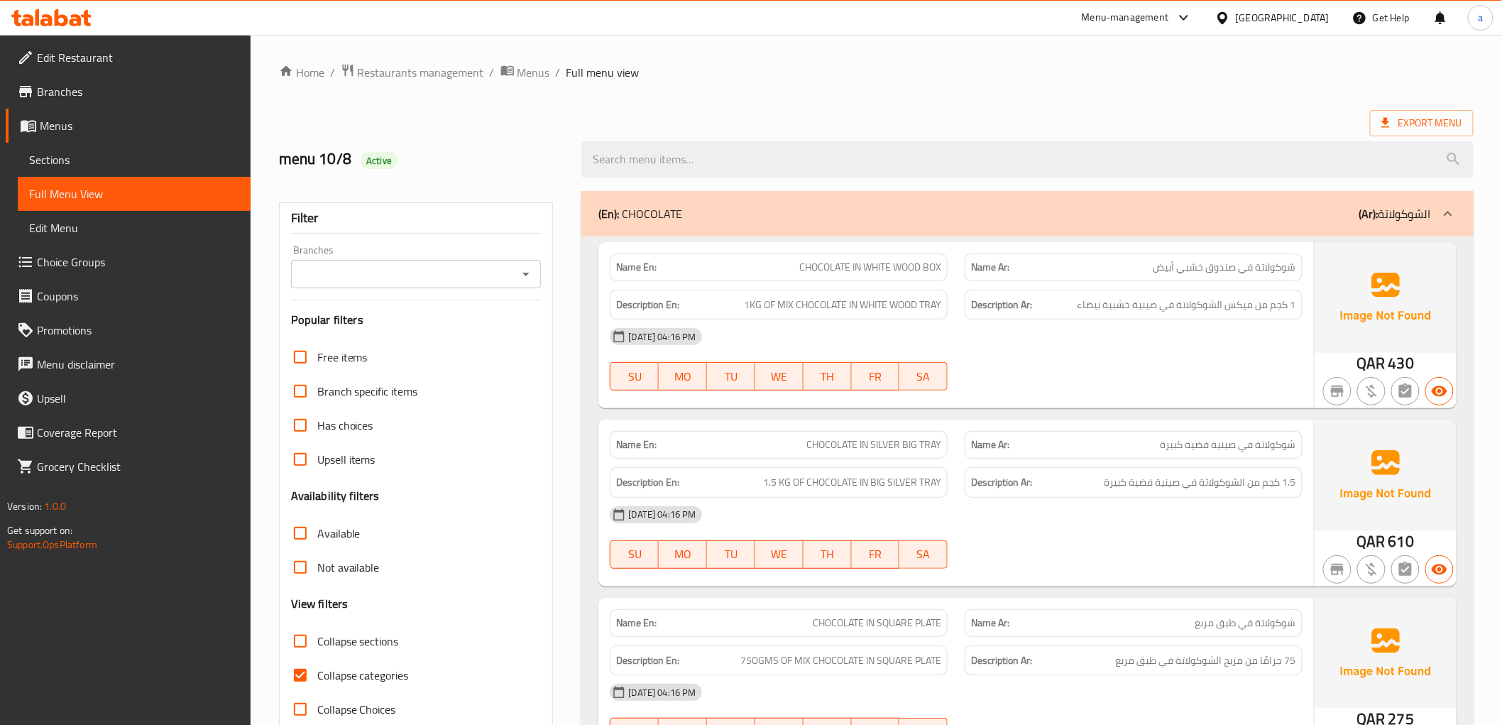
click at [80, 156] on span "Sections" at bounding box center [134, 159] width 210 height 17
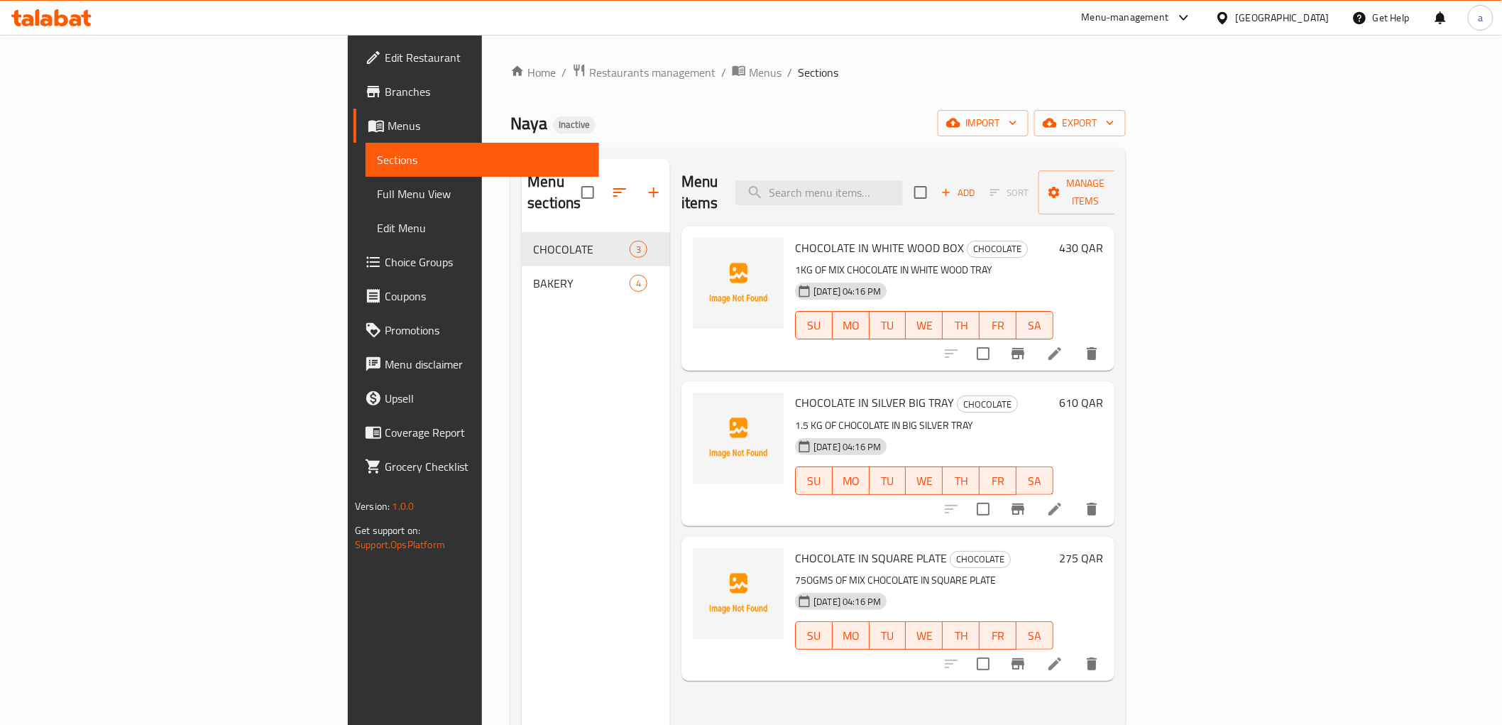
click at [976, 166] on div "Menu items Add Sort Manage items" at bounding box center [898, 192] width 433 height 67
click at [976, 168] on div "Menu items Add Sort Manage items" at bounding box center [898, 192] width 433 height 67
click at [903, 182] on input "search" at bounding box center [819, 192] width 168 height 25
paste input "[PERSON_NAME] AND WARAQENAB"
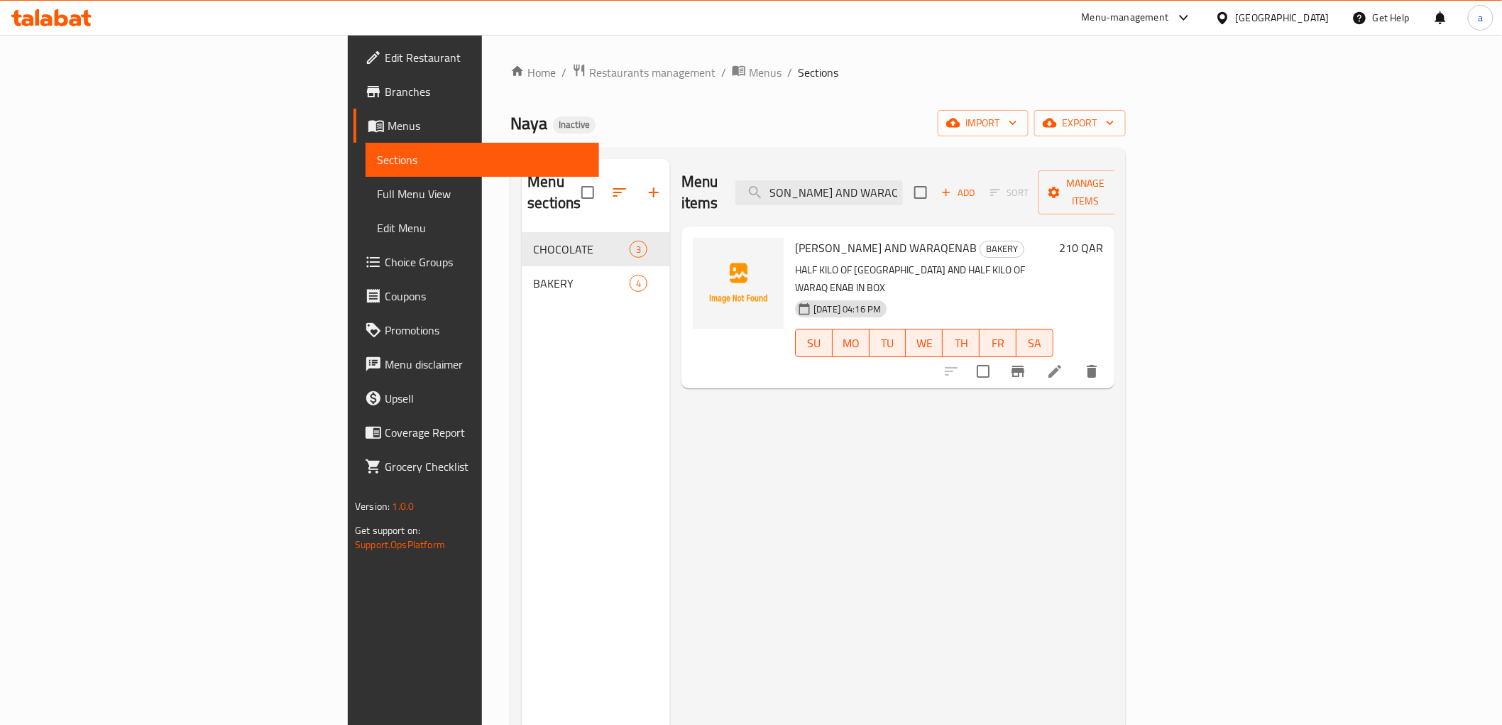
type input "[PERSON_NAME] AND WARAQENAB"
click at [1075, 358] on li at bounding box center [1055, 371] width 40 height 26
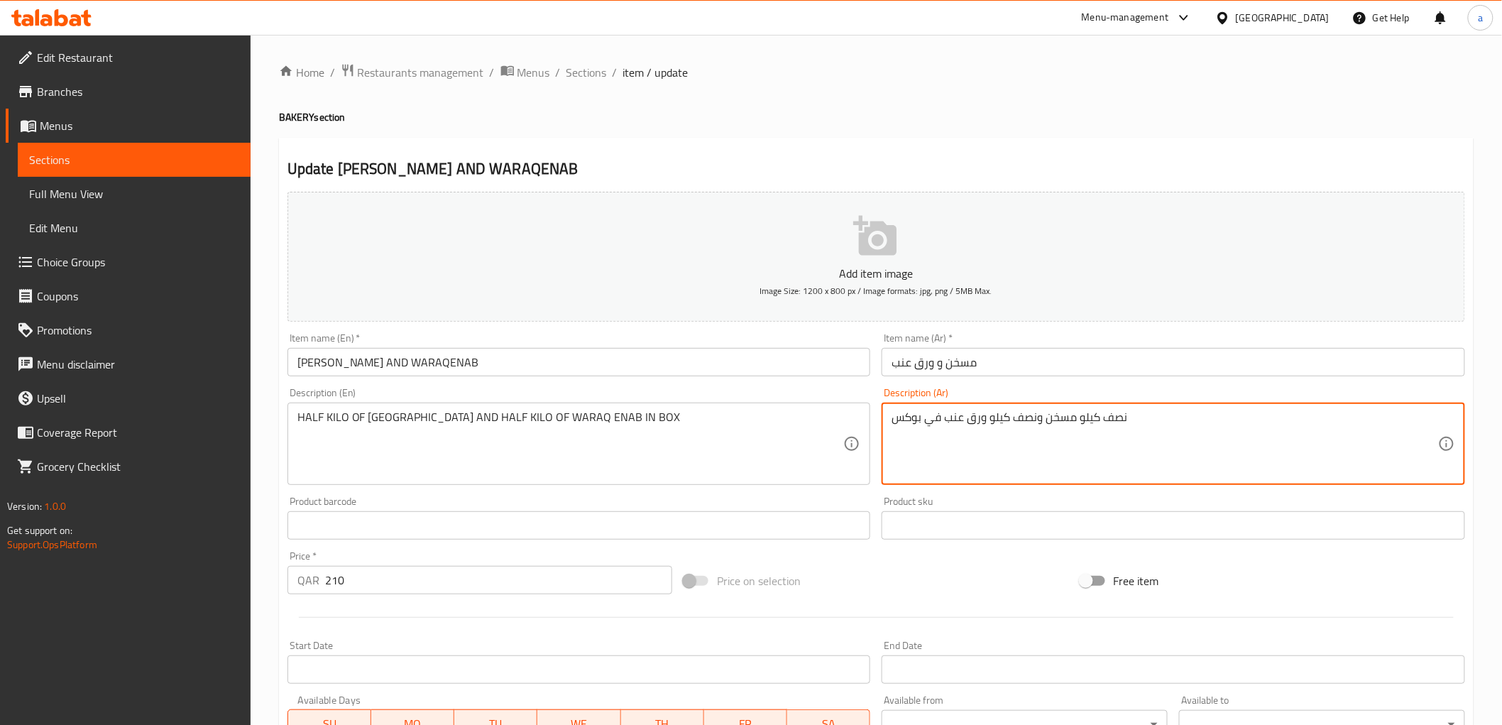
click at [900, 421] on textarea "نصف كيلو مسخن ونصف كيلو ورق عنب في بوكس" at bounding box center [1165, 443] width 547 height 67
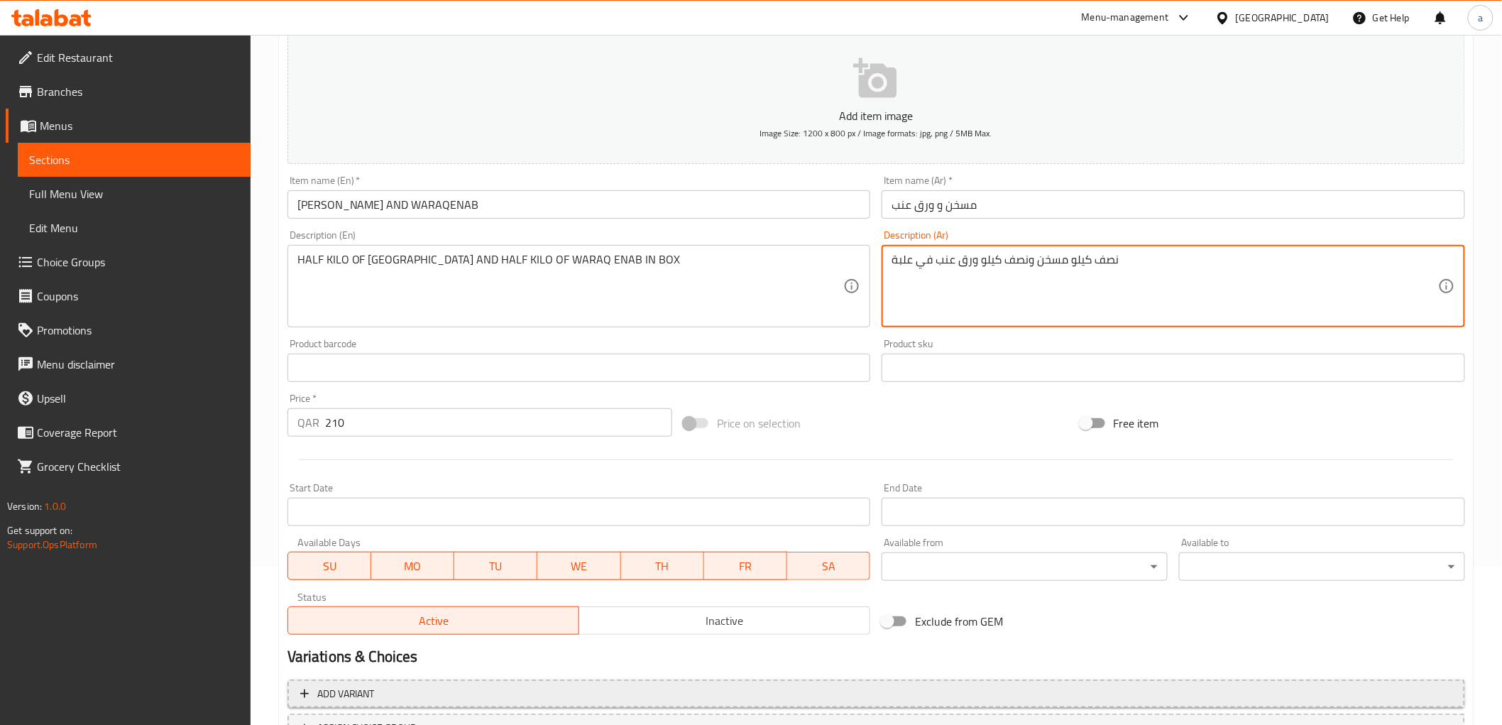
scroll to position [275, 0]
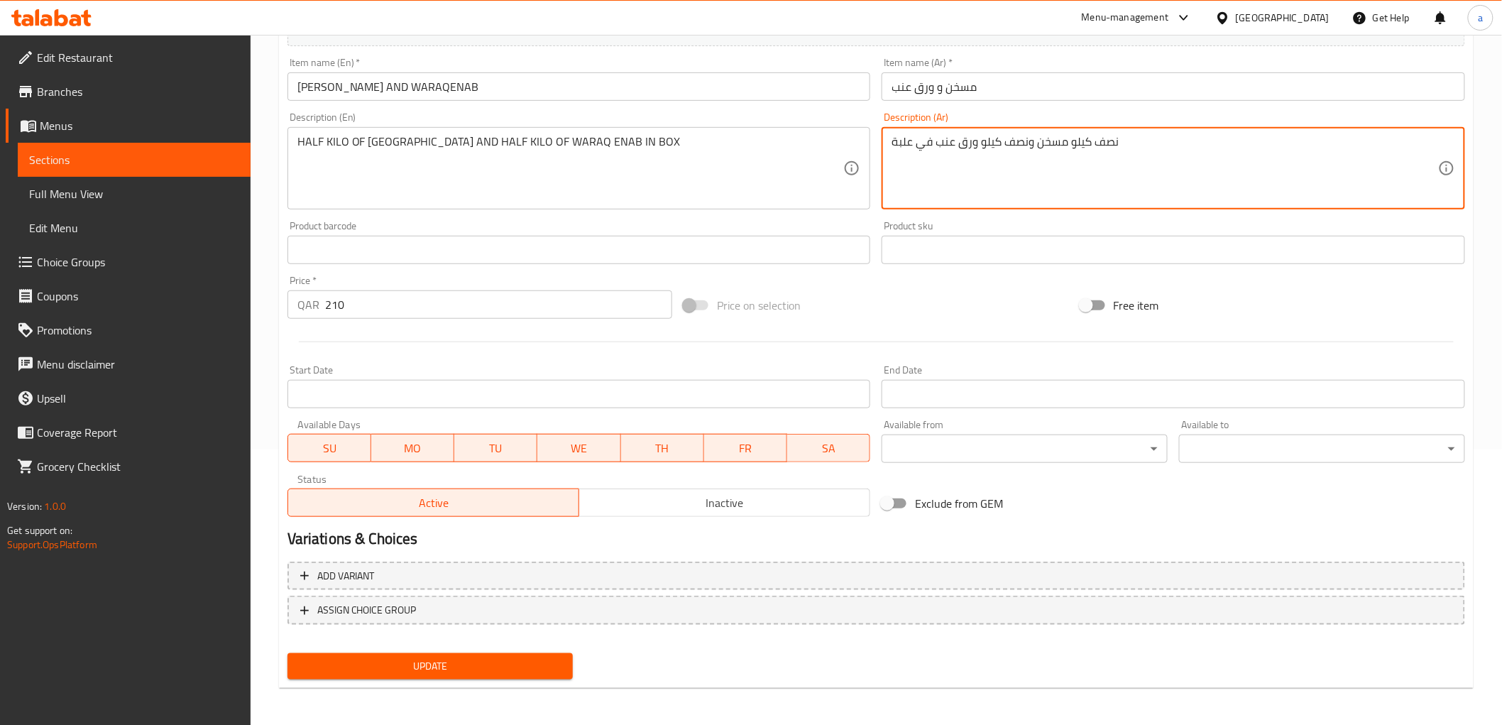
type textarea "نصف كيلو مسخن ونصف كيلو ورق عنب في علبة"
click at [497, 660] on span "Update" at bounding box center [430, 666] width 263 height 18
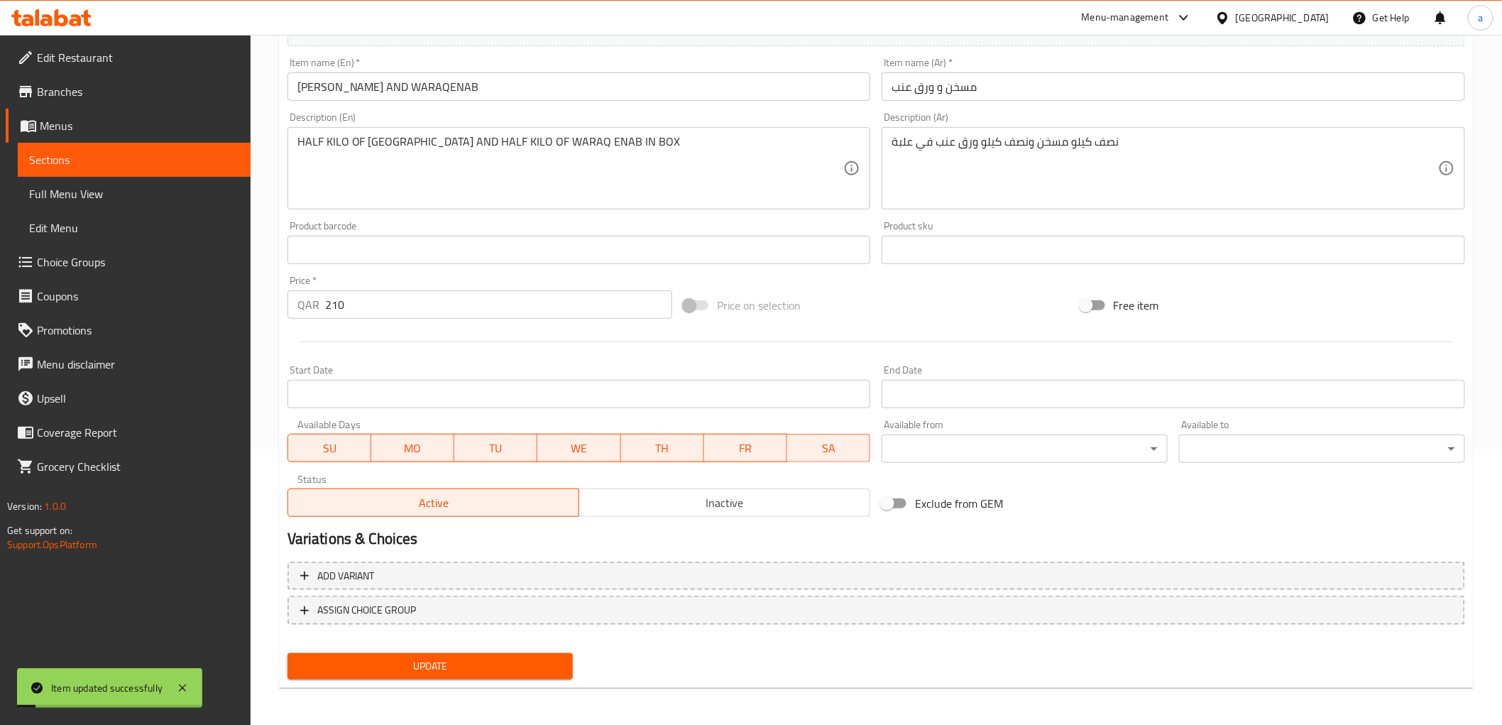
scroll to position [0, 0]
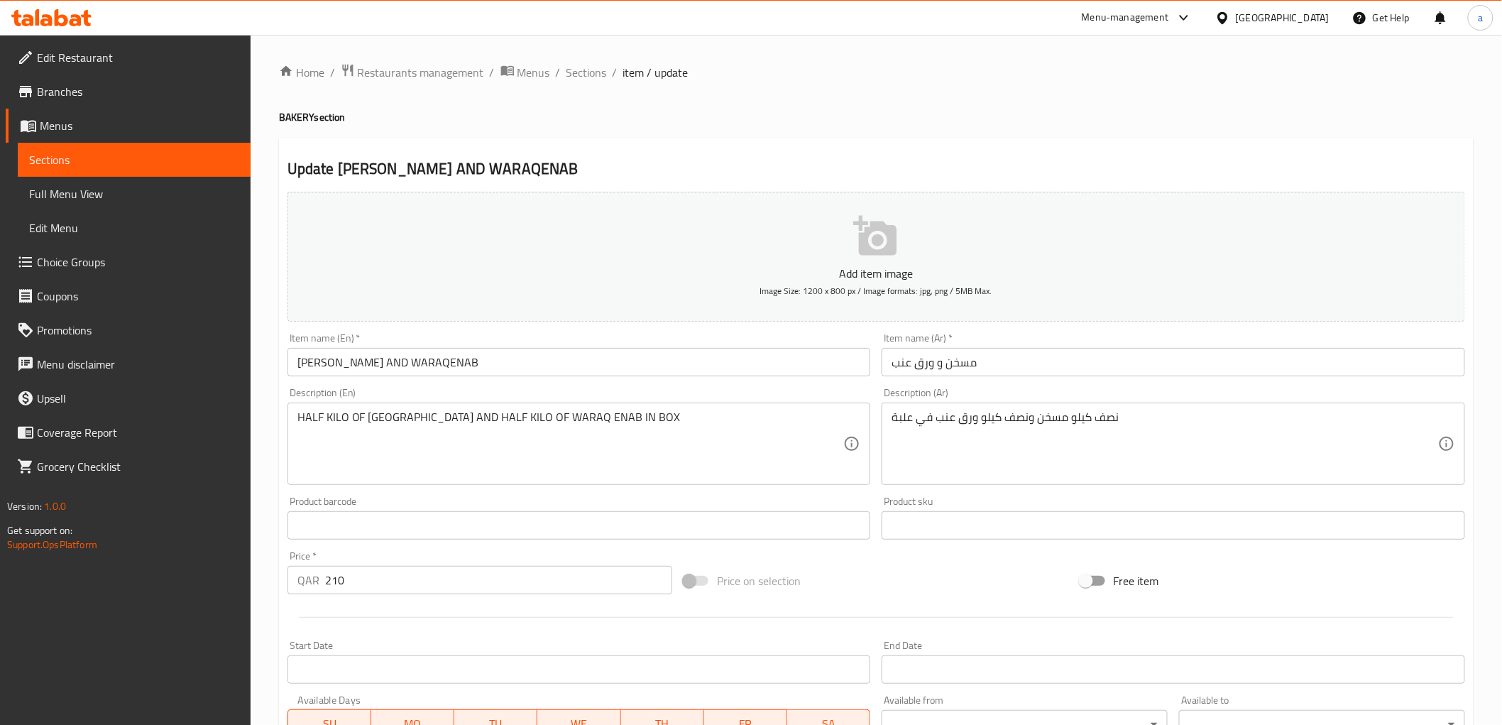
click at [570, 60] on div "Home / Restaurants management / Menus / Sections / item / update BAKERY section…" at bounding box center [877, 519] width 1252 height 968
click at [577, 70] on span "Sections" at bounding box center [586, 72] width 40 height 17
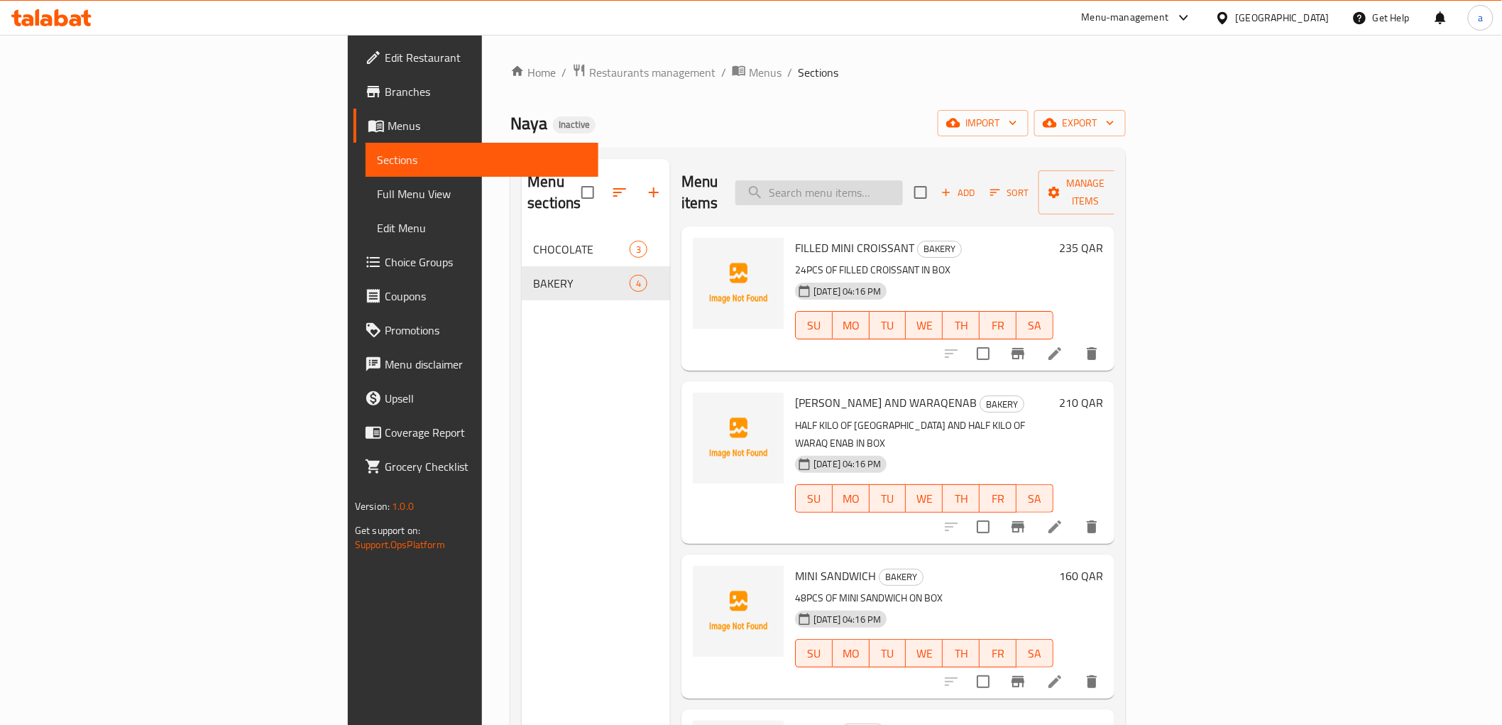
click at [903, 187] on input "search" at bounding box center [819, 192] width 168 height 25
paste input "CHOCOLATE IN SQUARE PLATE"
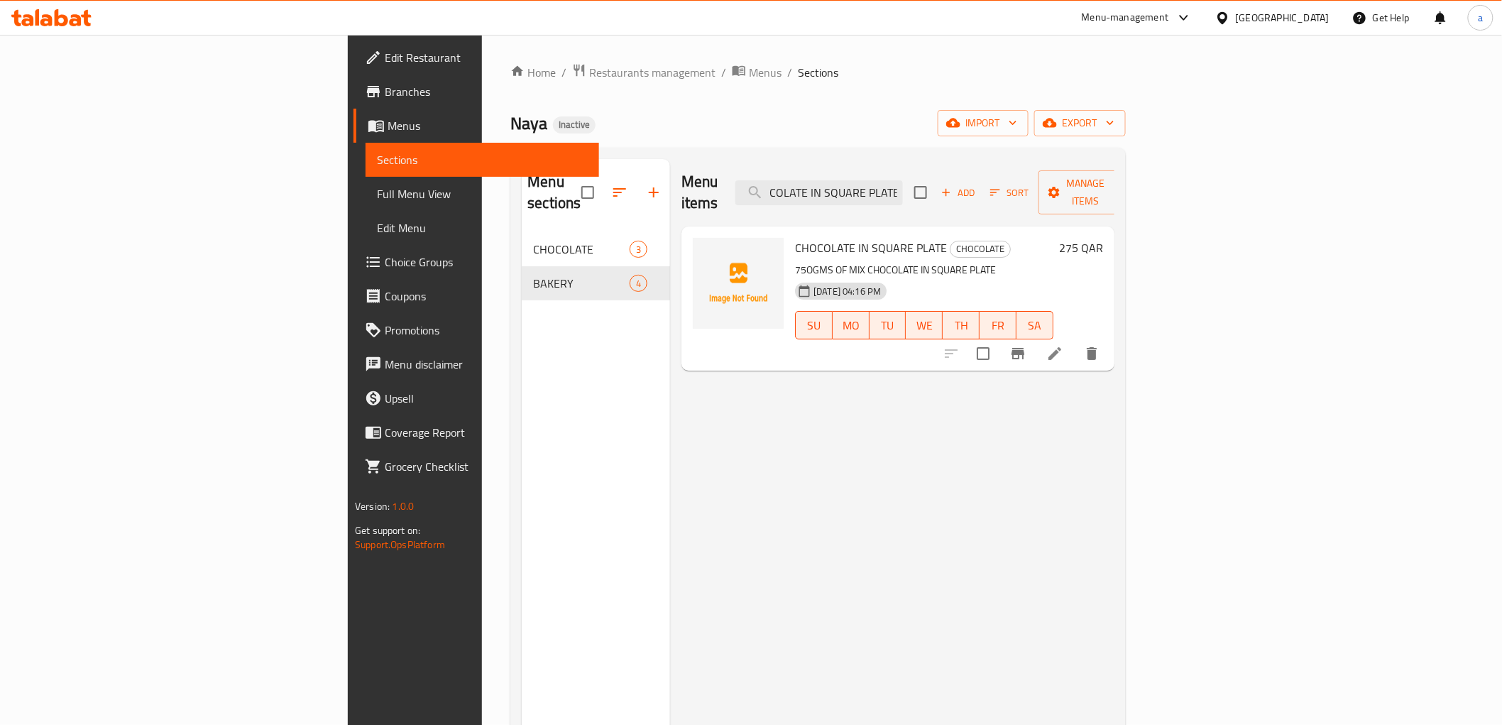
type input "CHOCOLATE IN SQUARE PLATE"
click at [1075, 341] on li at bounding box center [1055, 354] width 40 height 26
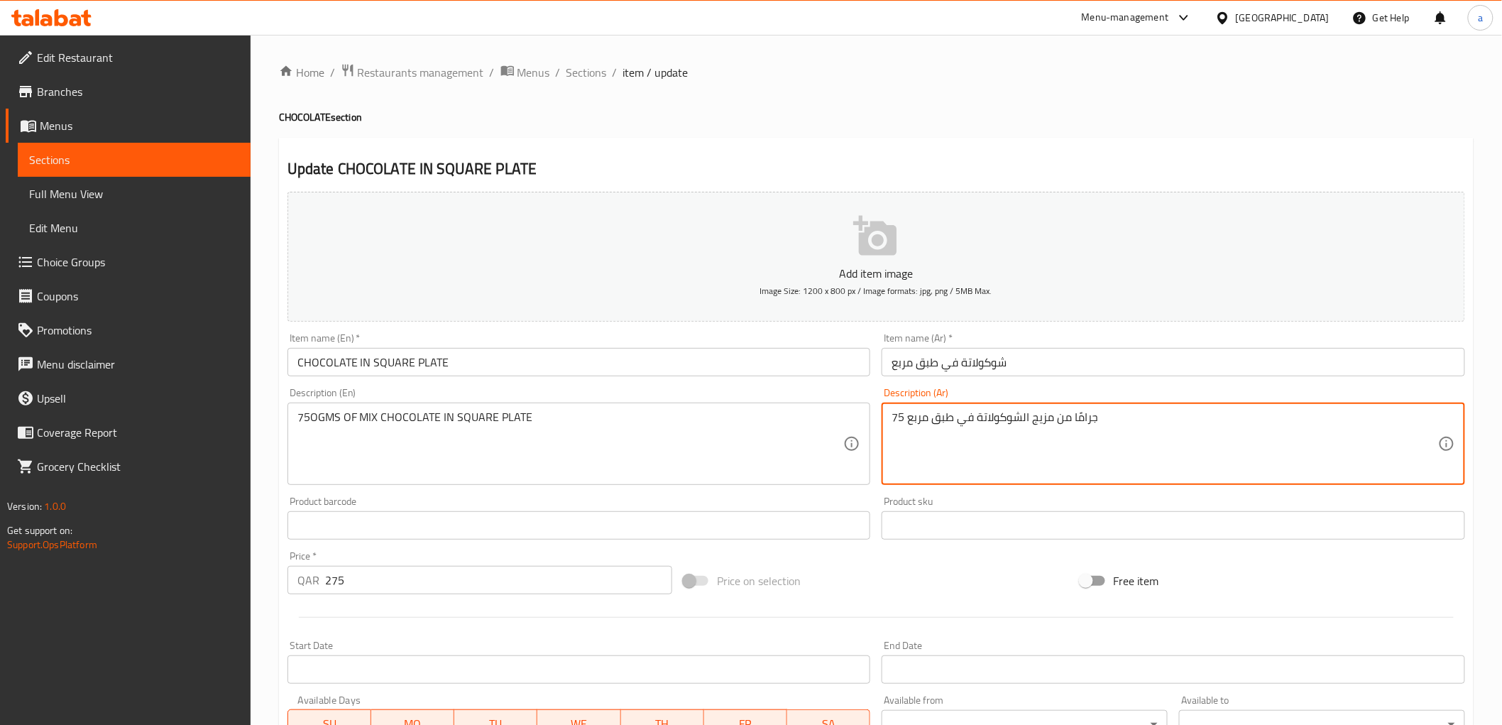
click at [895, 416] on textarea "75 جرامًا من مزيج الشوكولاتة في طبق مربع" at bounding box center [1165, 443] width 547 height 67
click at [899, 416] on textarea "75 جرامًا من مزيج الشوكولاتة في طبق مربع" at bounding box center [1165, 443] width 547 height 67
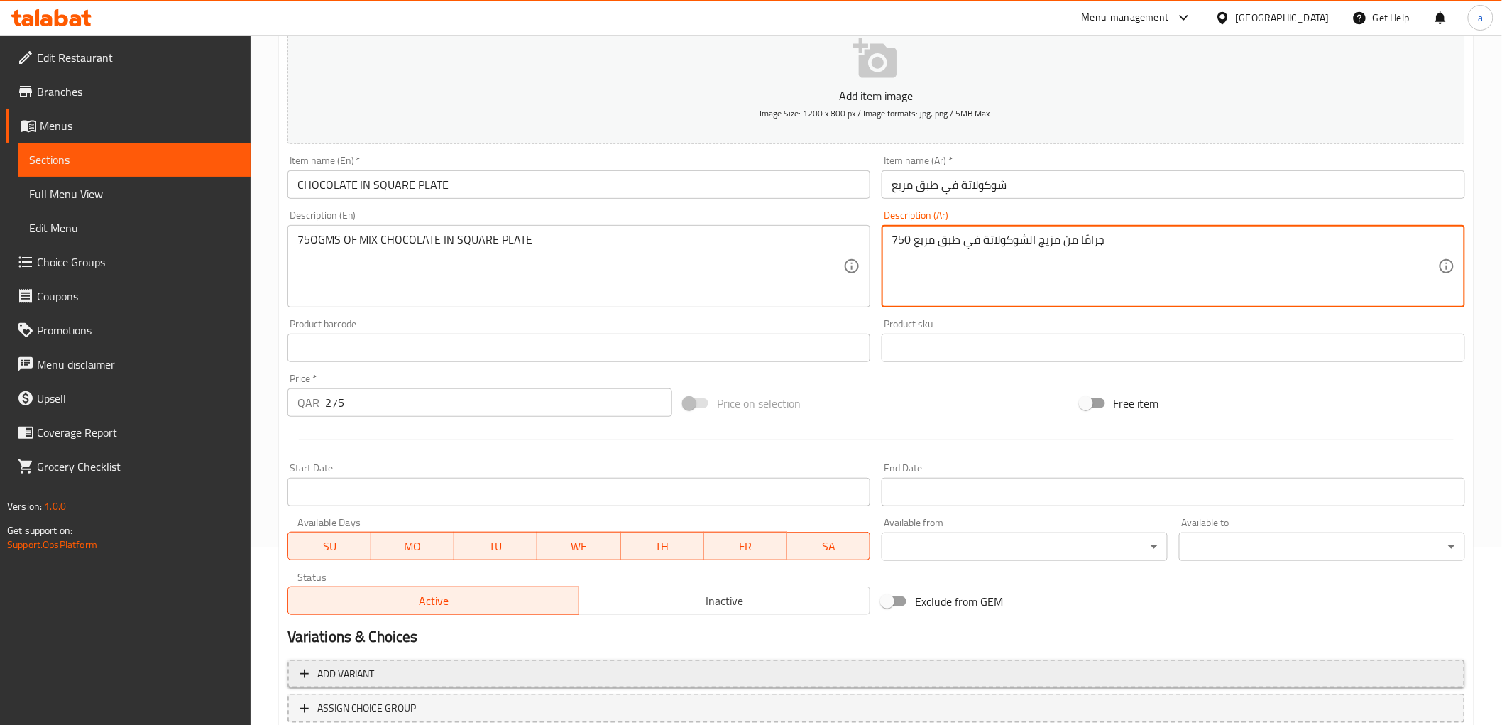
scroll to position [275, 0]
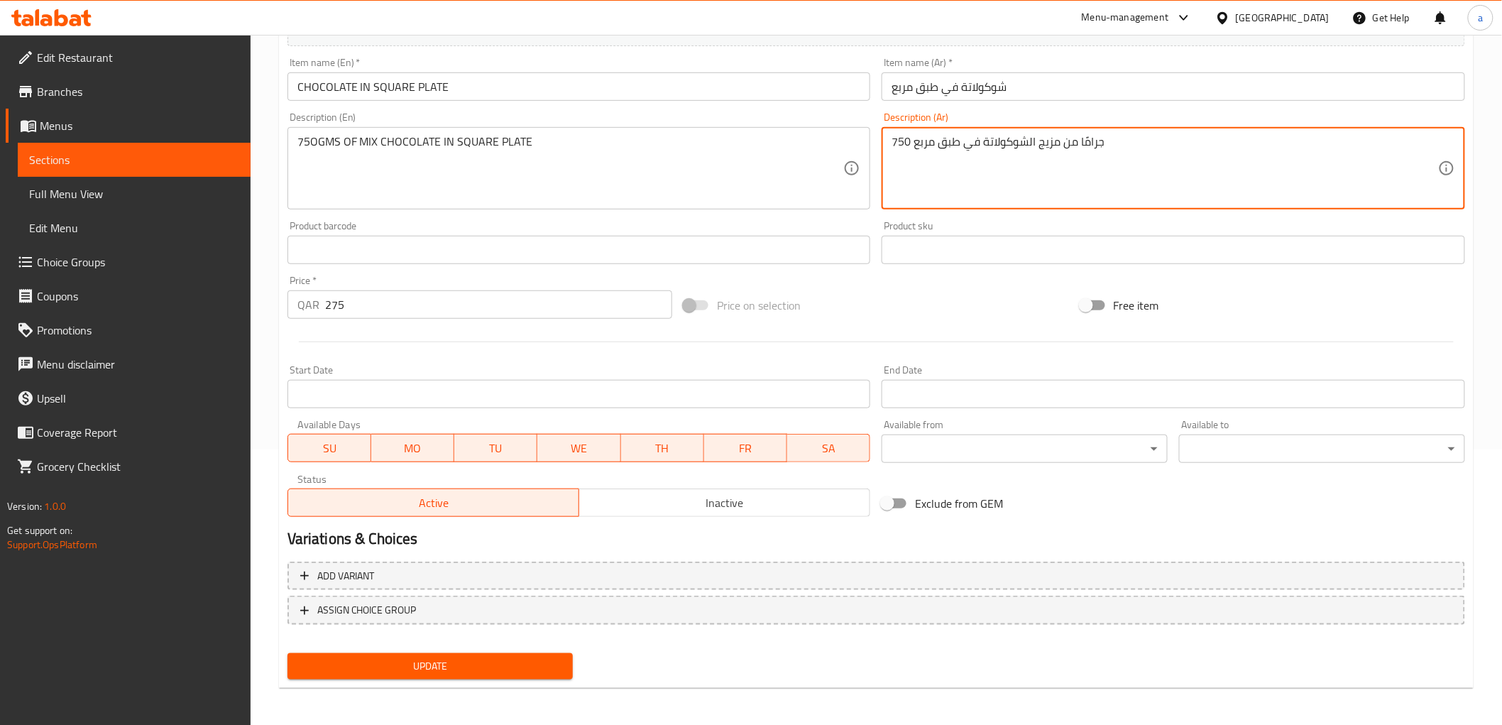
type textarea "750 جرامًا من مزيج الشوكولاتة في طبق مربع"
click at [425, 663] on span "Update" at bounding box center [430, 666] width 263 height 18
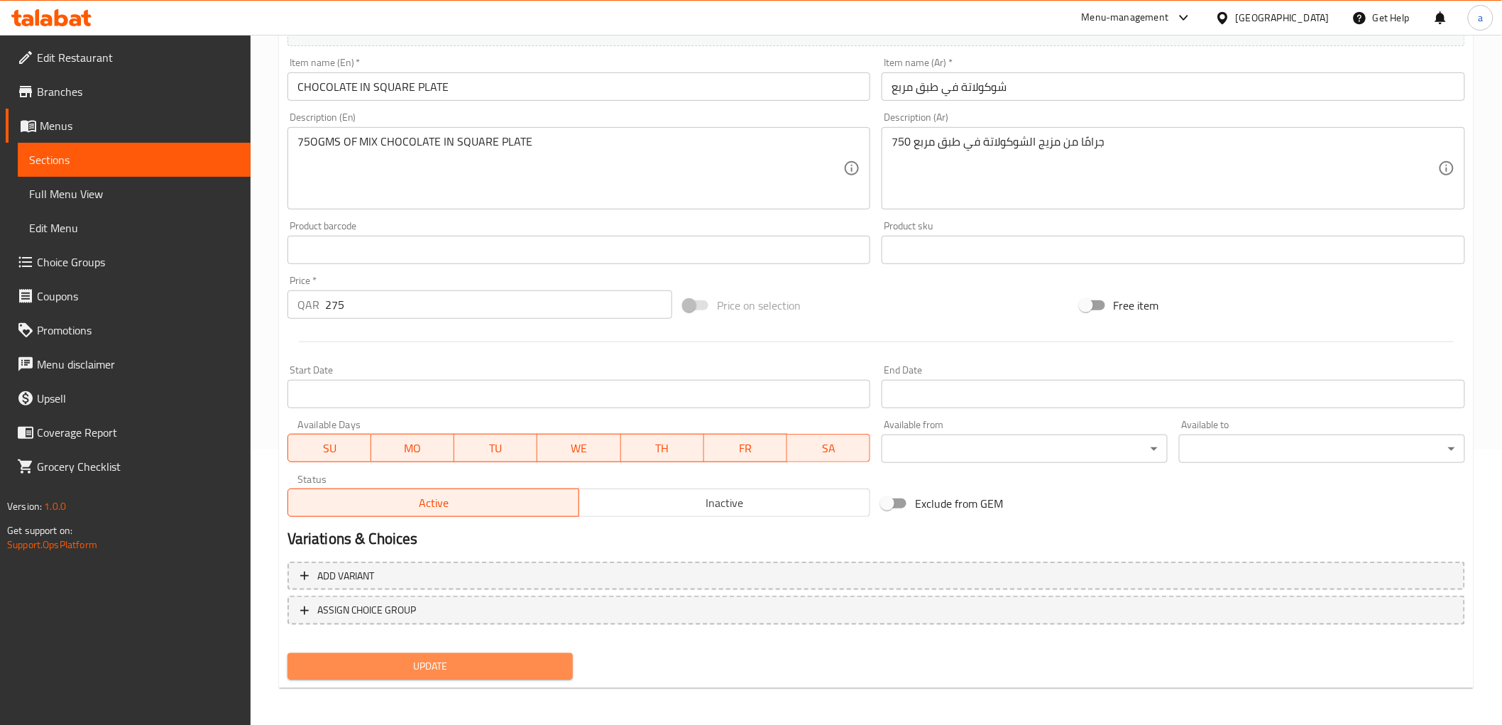
click at [450, 653] on button "Update" at bounding box center [431, 666] width 286 height 26
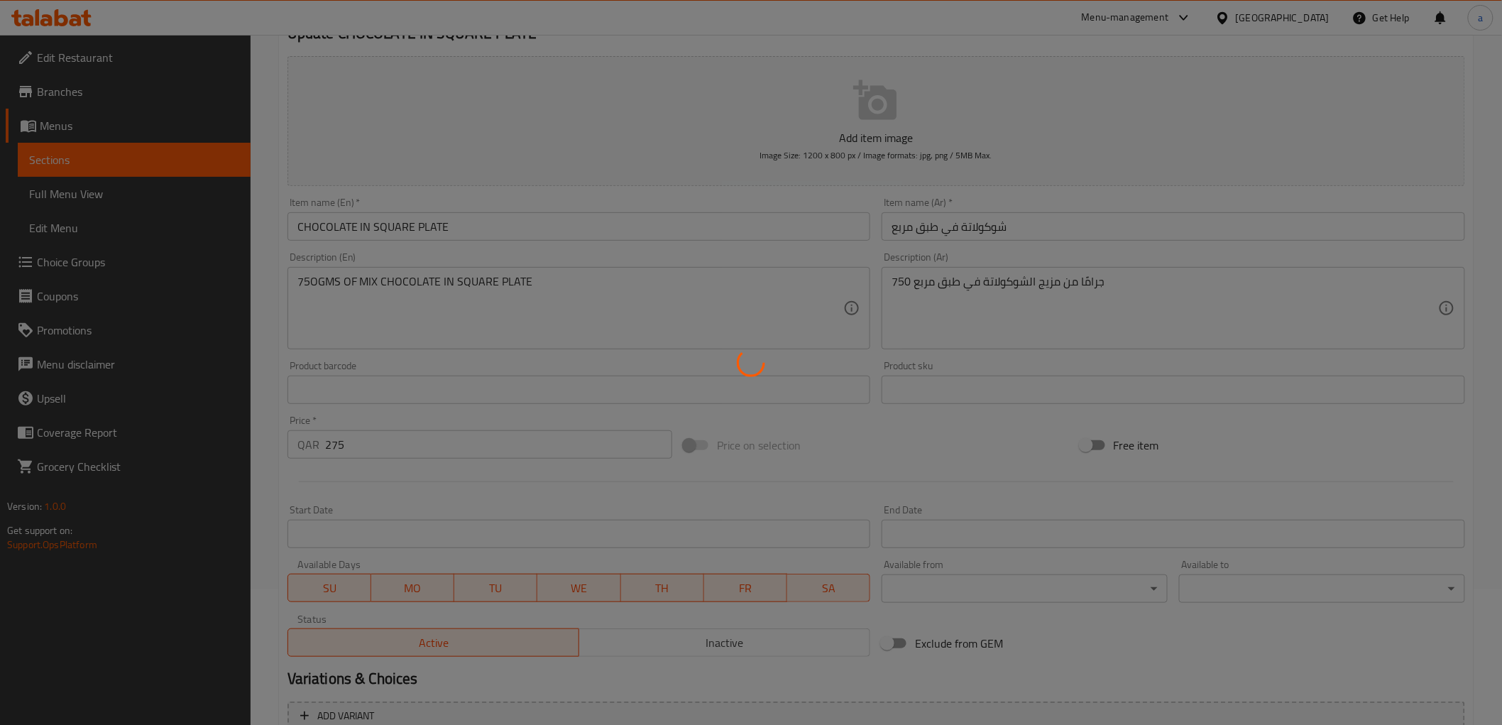
scroll to position [0, 0]
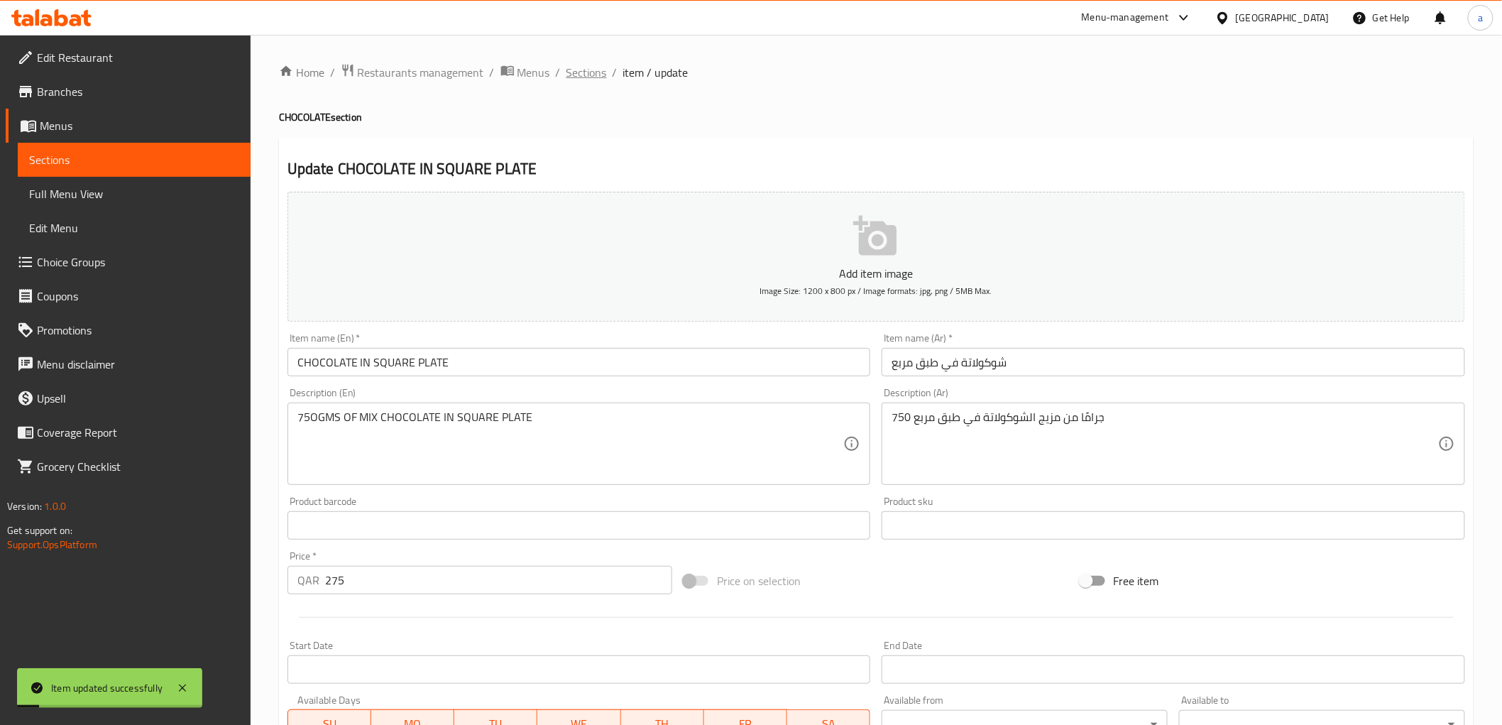
click at [585, 71] on span "Sections" at bounding box center [586, 72] width 40 height 17
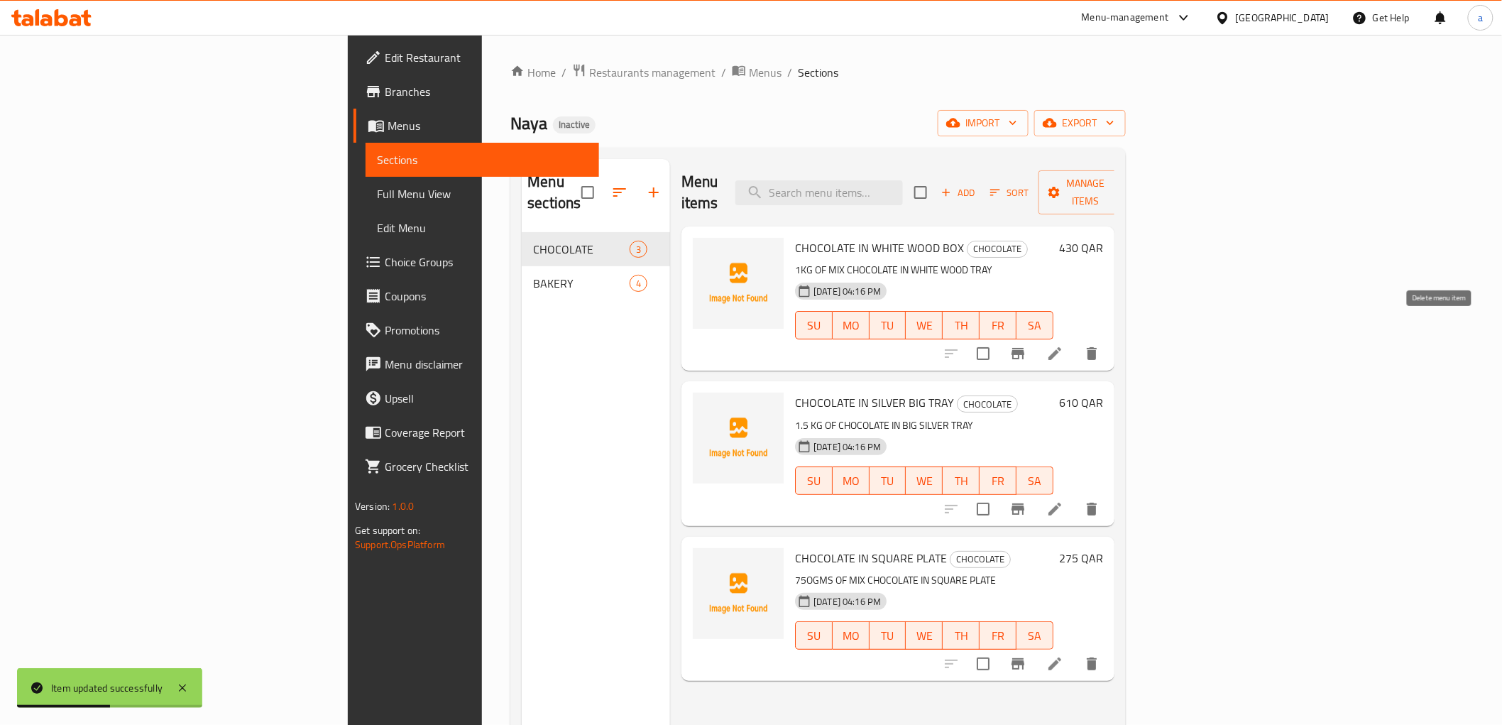
click at [1097, 347] on icon "delete" at bounding box center [1092, 353] width 10 height 13
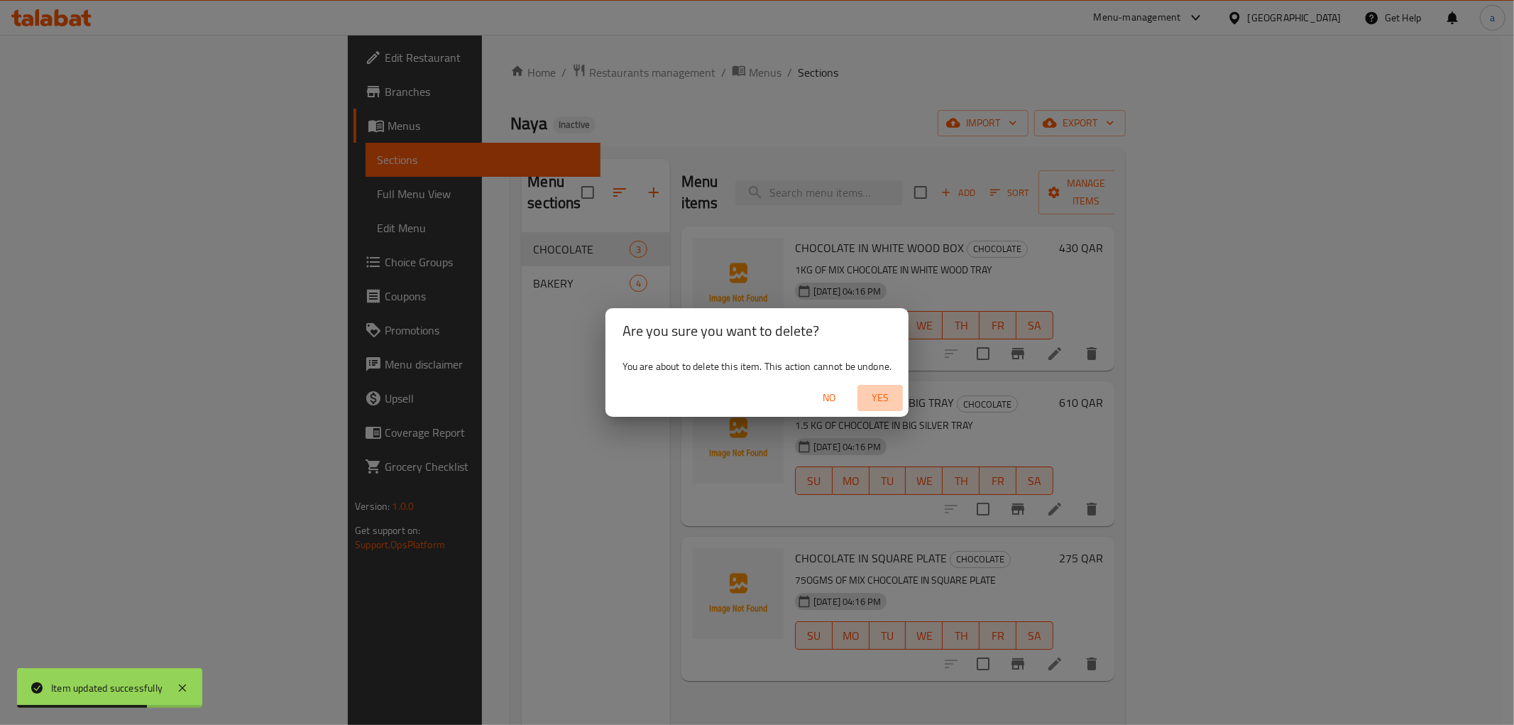
click at [885, 396] on span "Yes" at bounding box center [880, 398] width 34 height 18
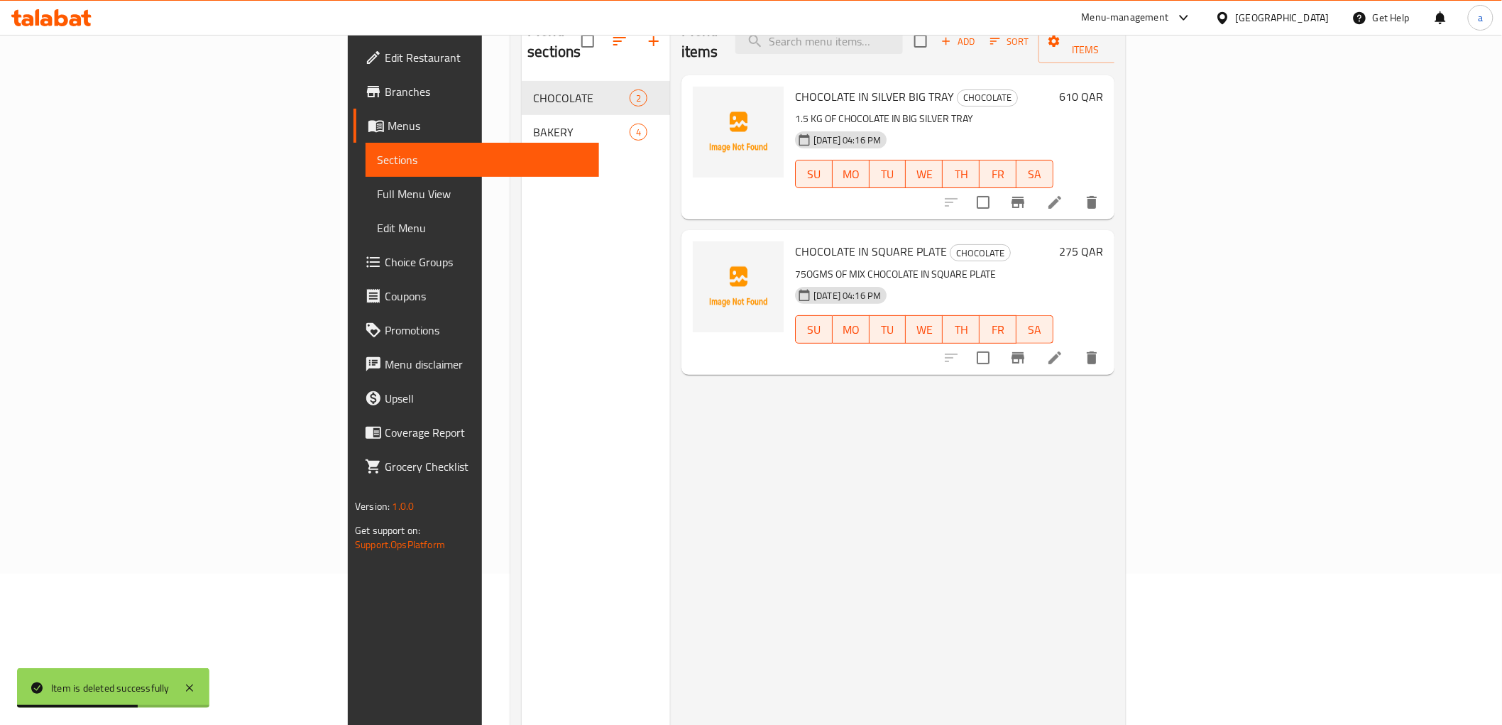
scroll to position [158, 0]
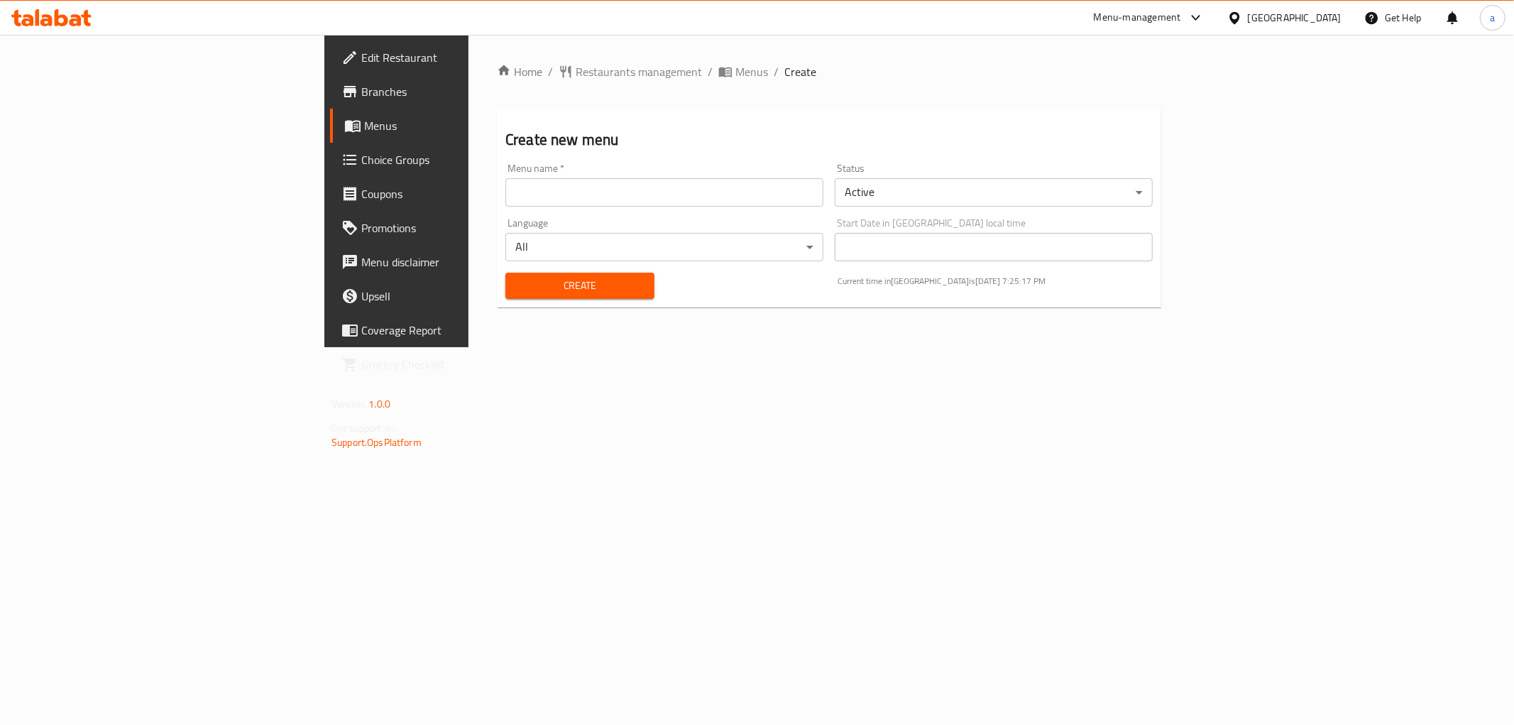
click at [361, 64] on span "Edit Restaurant" at bounding box center [463, 57] width 204 height 17
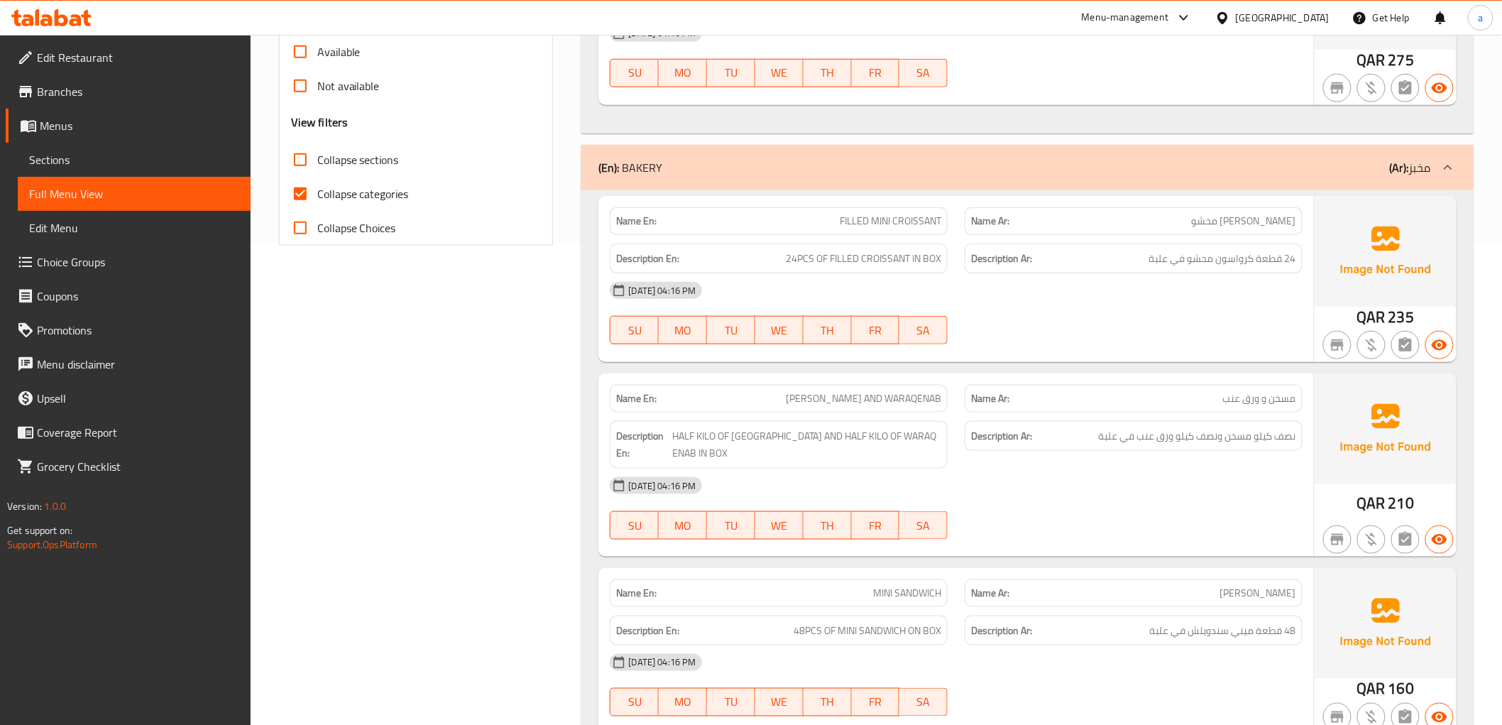
scroll to position [331, 0]
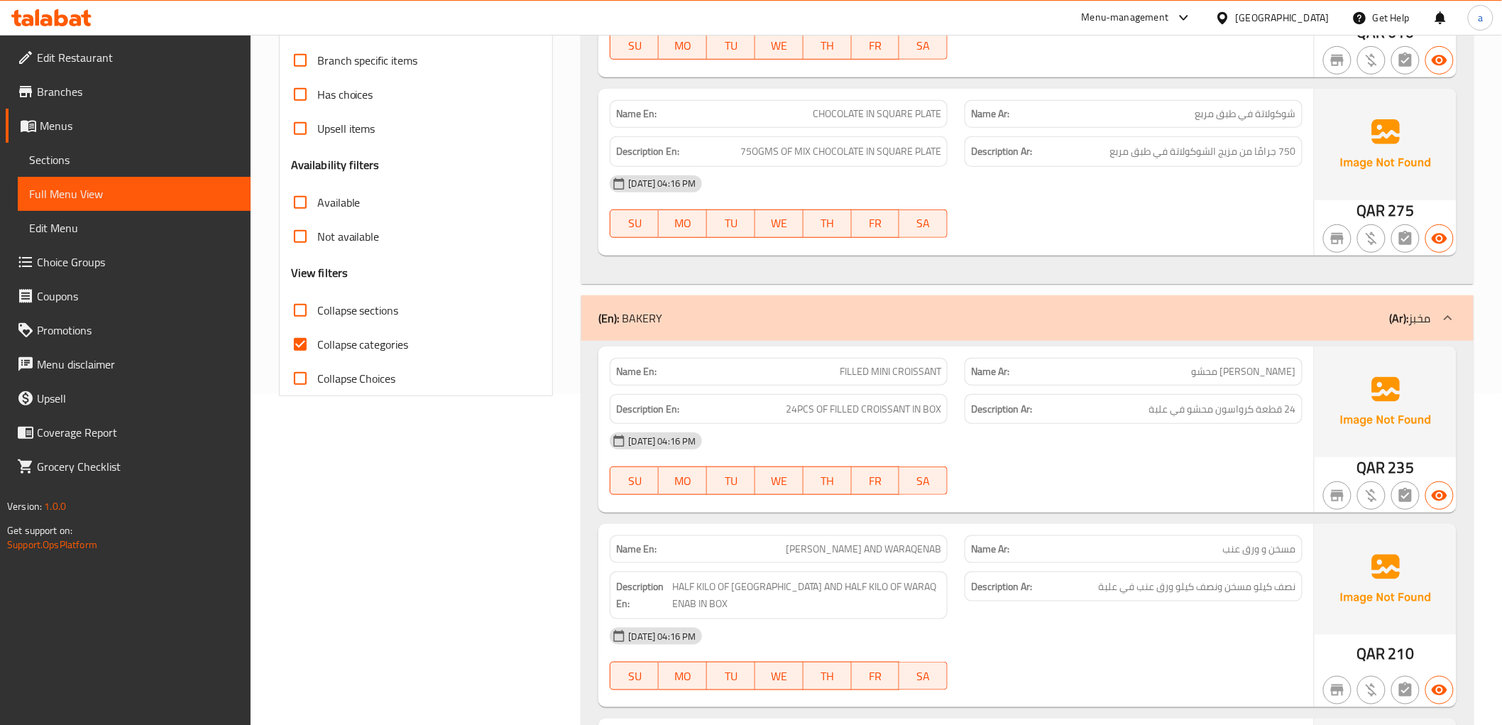
click at [301, 341] on input "Collapse categories" at bounding box center [300, 344] width 34 height 34
checkbox input "false"
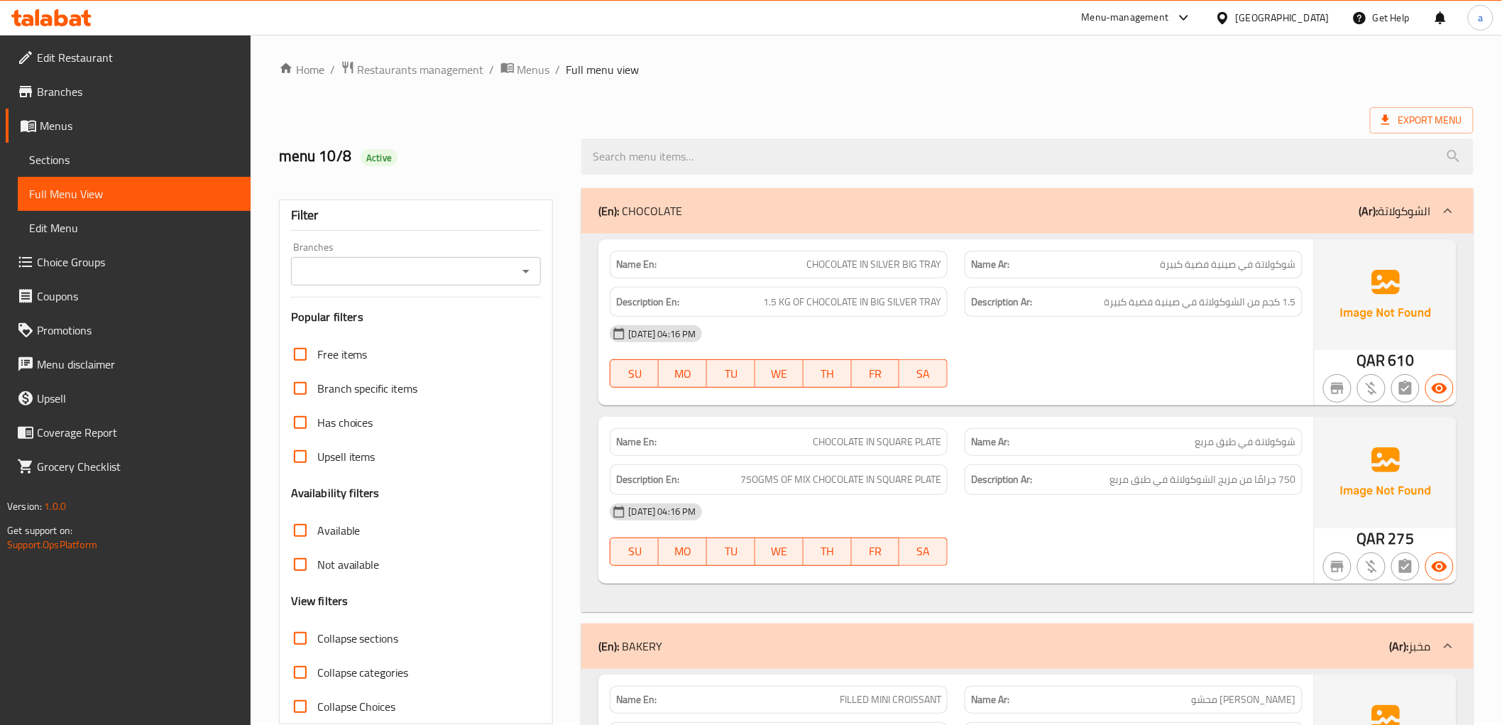
scroll to position [0, 0]
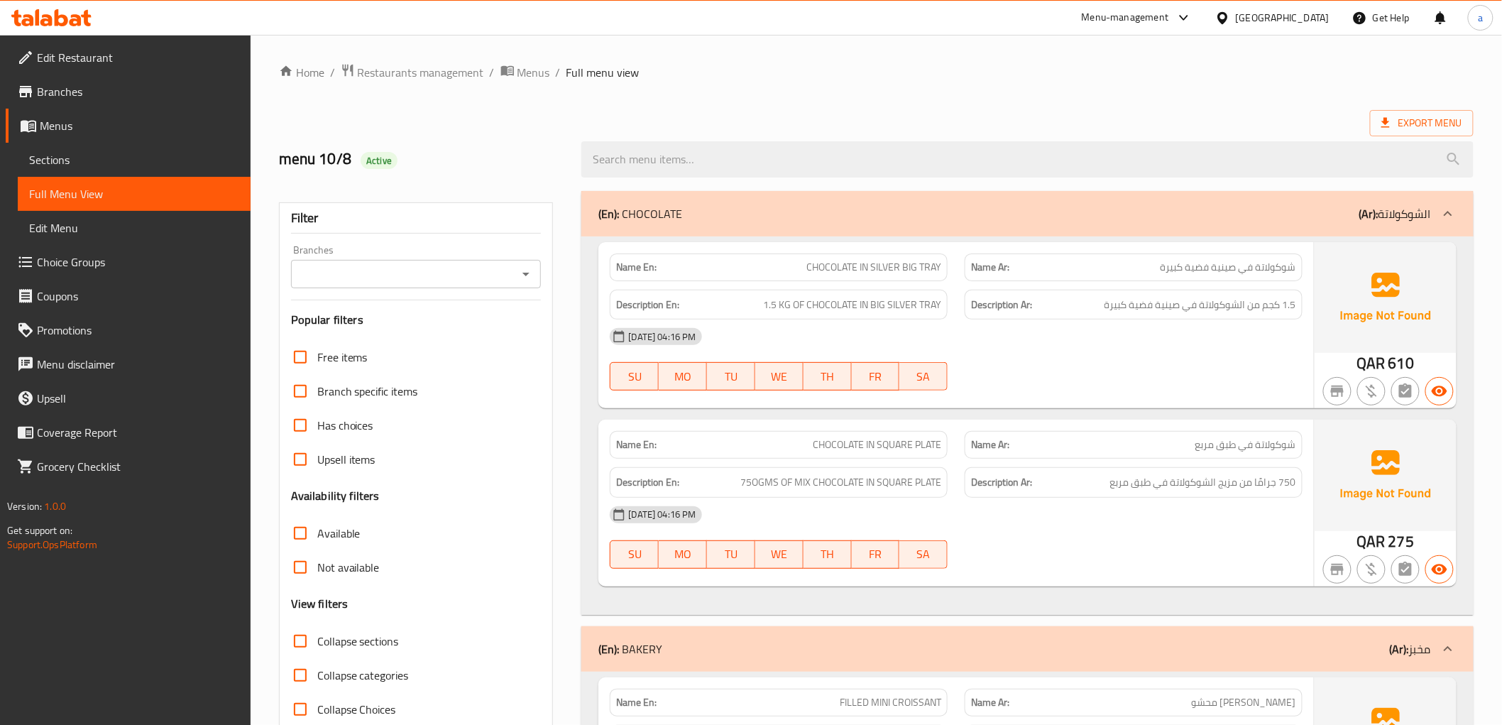
click at [1048, 77] on ol "Home / Restaurants management / Menus / Full menu view" at bounding box center [876, 72] width 1195 height 18
click at [1430, 124] on span "Export Menu" at bounding box center [1421, 123] width 81 height 18
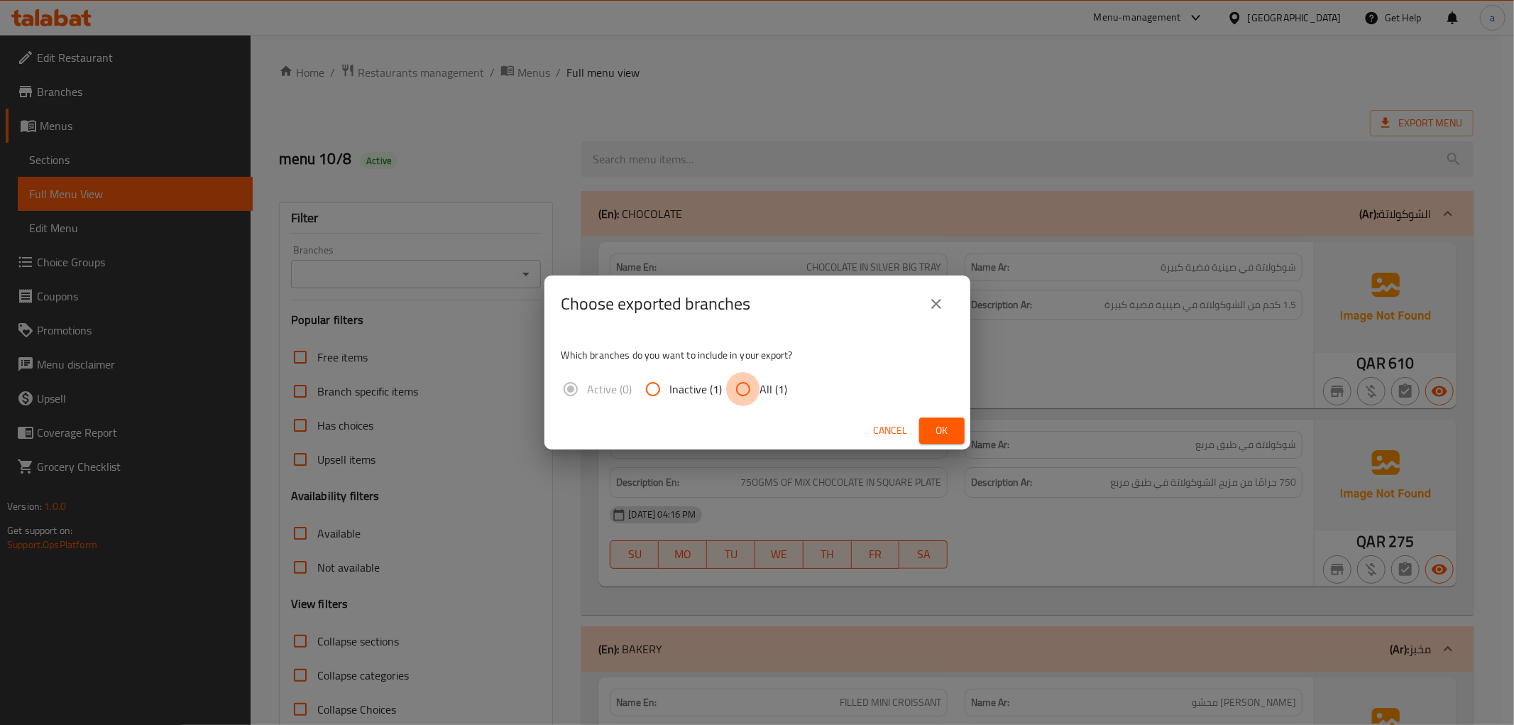
click at [745, 391] on input "All (1)" at bounding box center [743, 389] width 34 height 34
radio input "true"
click at [938, 435] on span "Ok" at bounding box center [942, 431] width 23 height 18
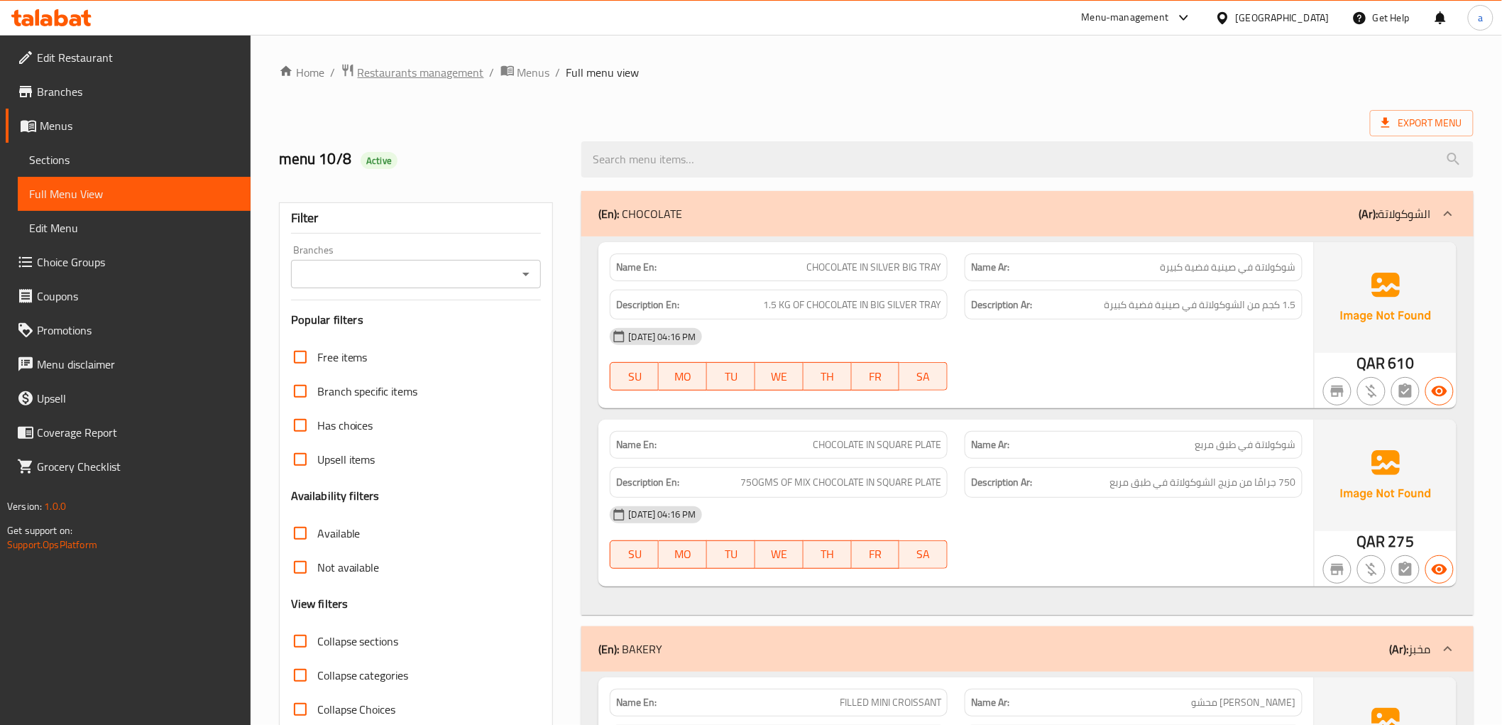
click at [437, 77] on span "Restaurants management" at bounding box center [421, 72] width 126 height 17
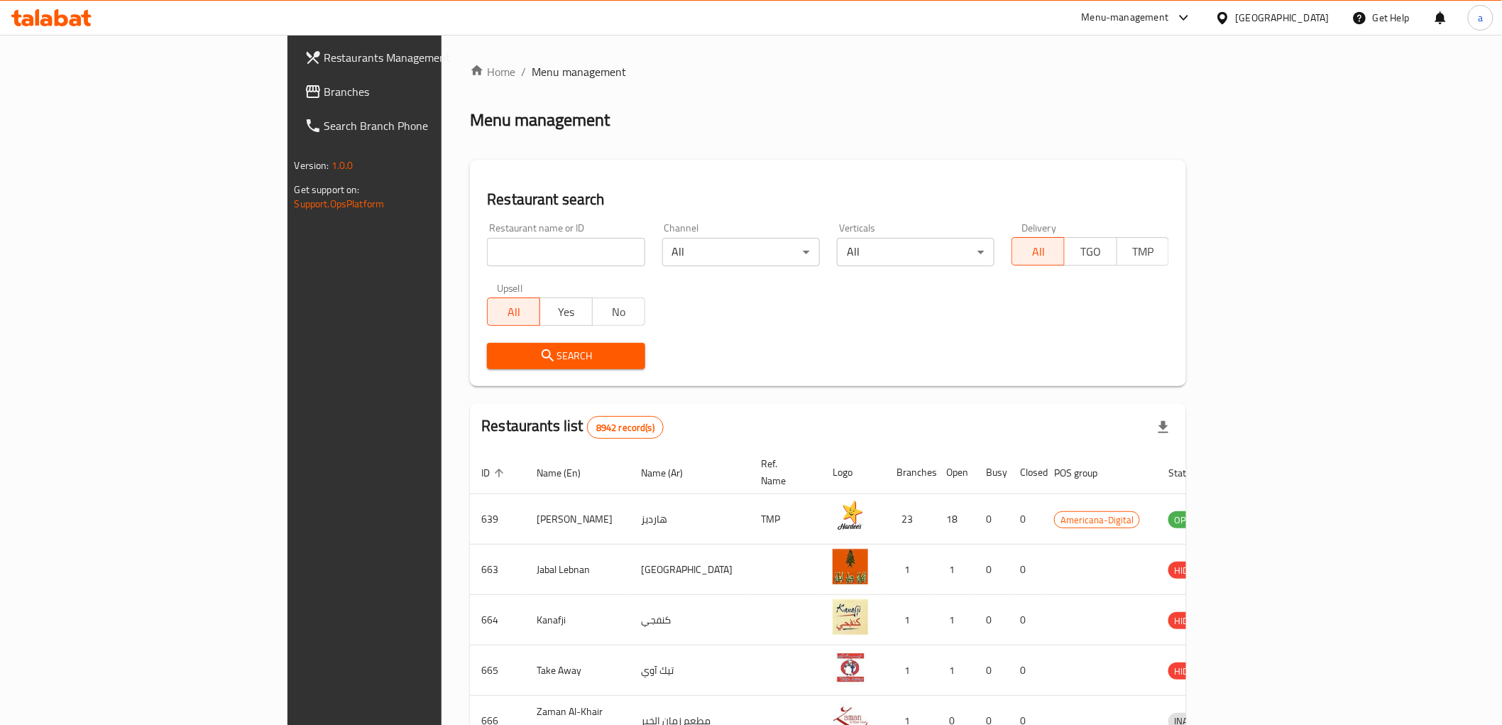
click at [1309, 14] on div "[GEOGRAPHIC_DATA]" at bounding box center [1283, 18] width 94 height 16
click at [1193, 149] on div "[GEOGRAPHIC_DATA]" at bounding box center [1223, 146] width 213 height 33
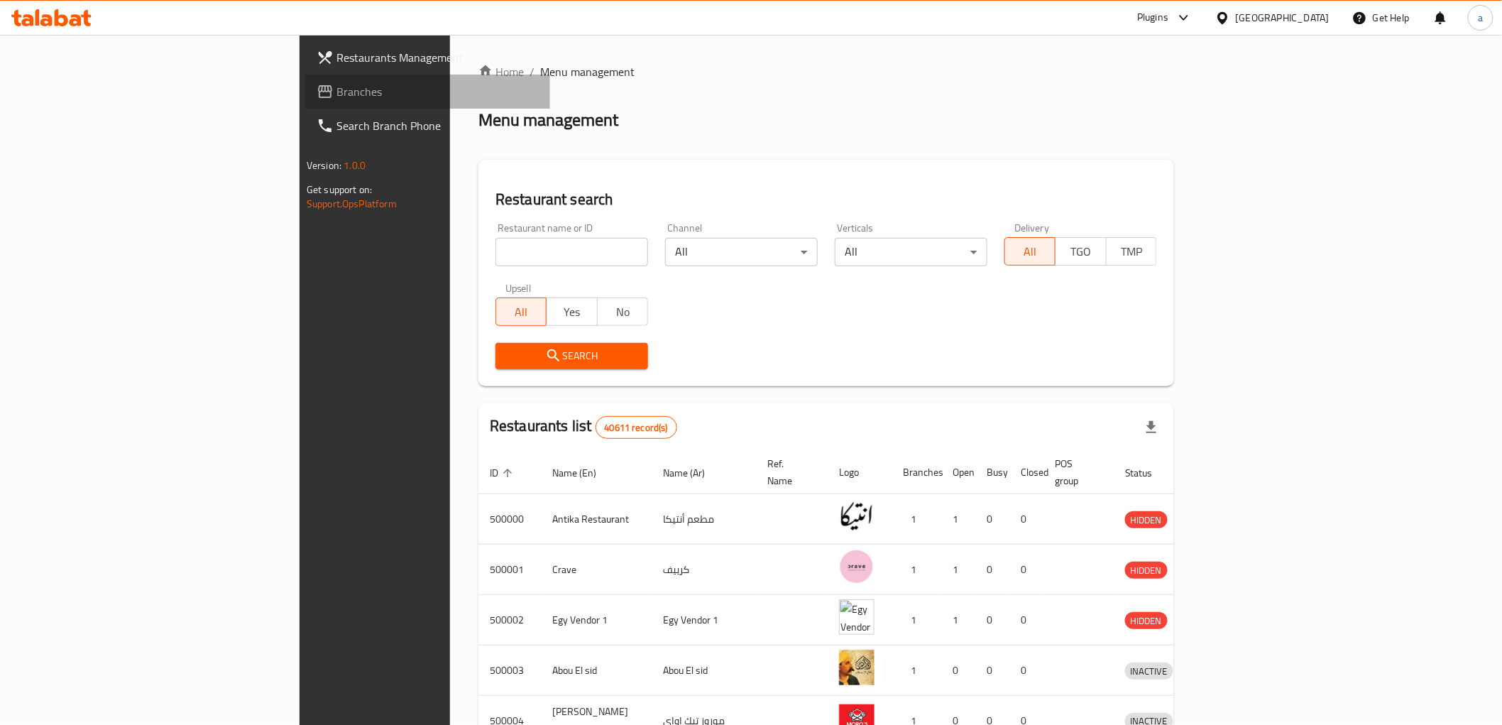
click at [336, 93] on span "Branches" at bounding box center [437, 91] width 202 height 17
